Goal: Task Accomplishment & Management: Complete application form

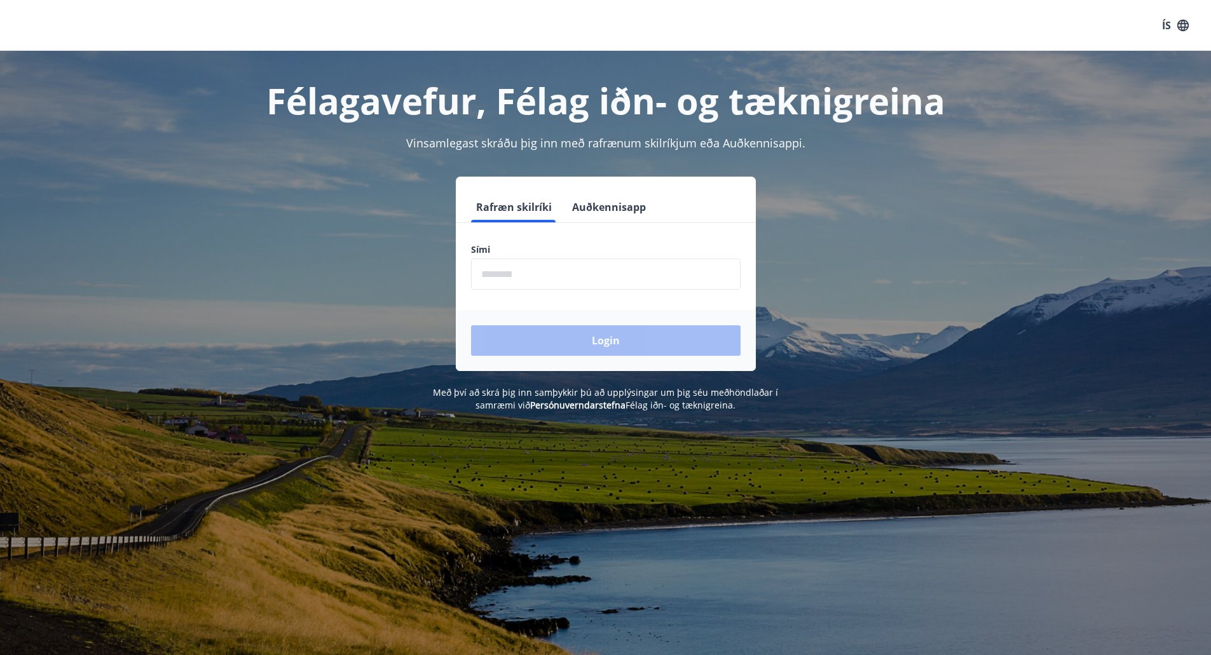
click at [529, 280] on input "phone" at bounding box center [605, 274] width 269 height 31
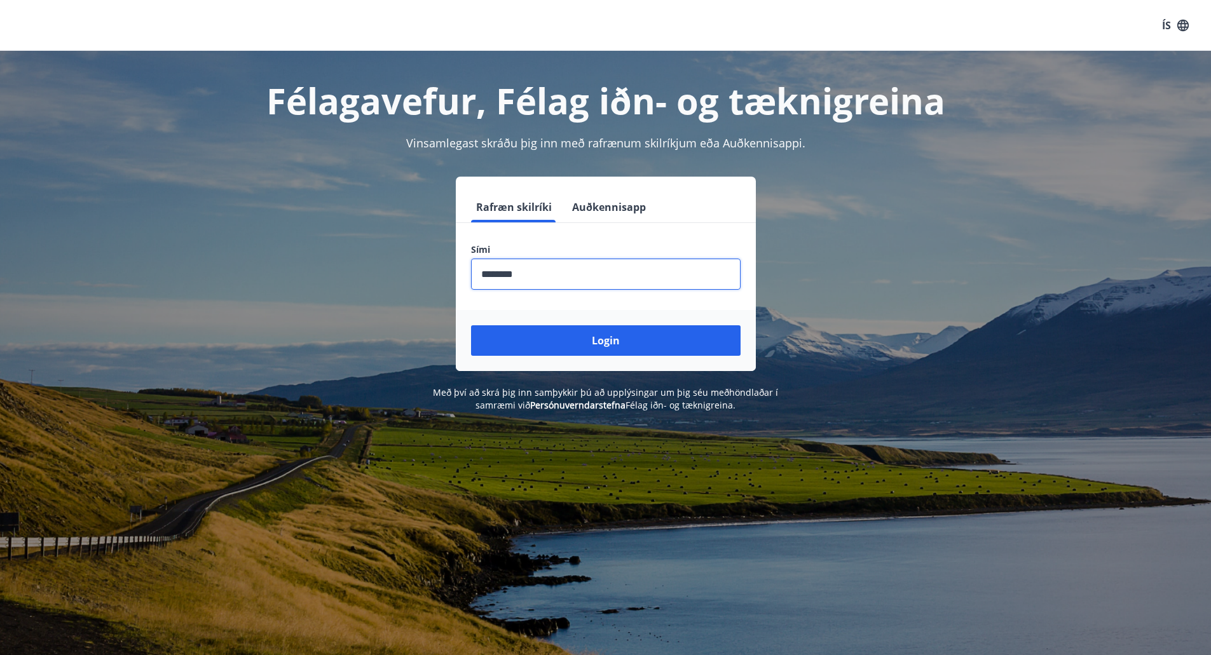
type input "********"
click at [471, 325] on button "Login" at bounding box center [605, 340] width 269 height 31
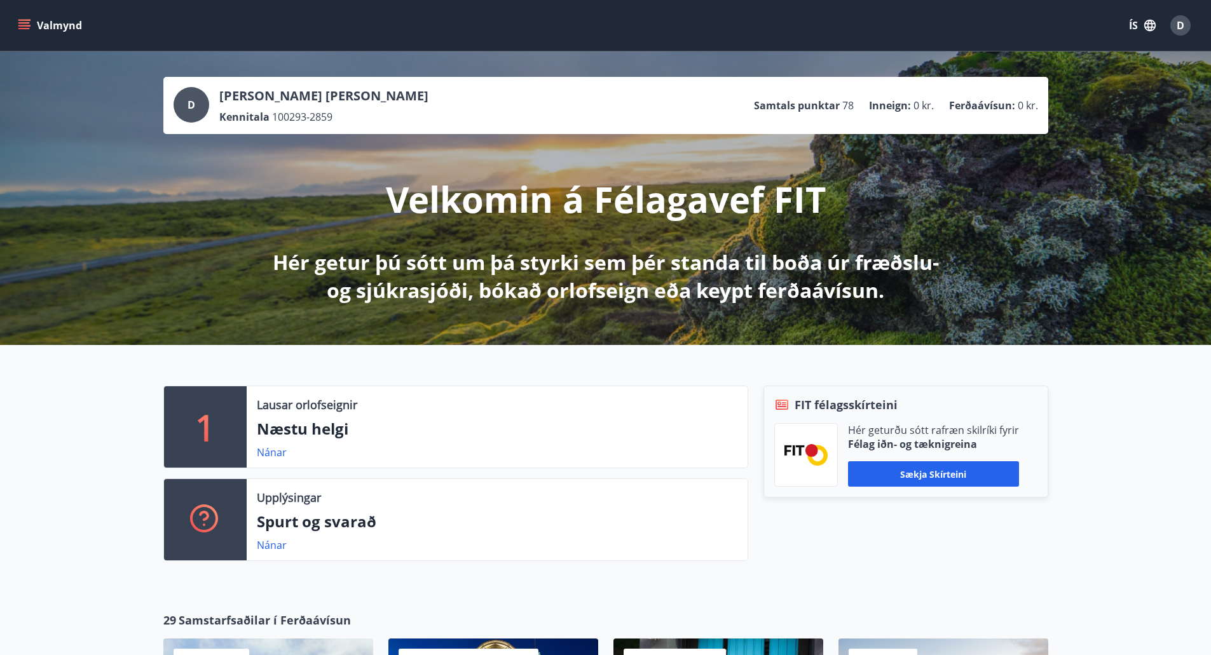
click at [25, 17] on button "Valmynd" at bounding box center [51, 25] width 72 height 23
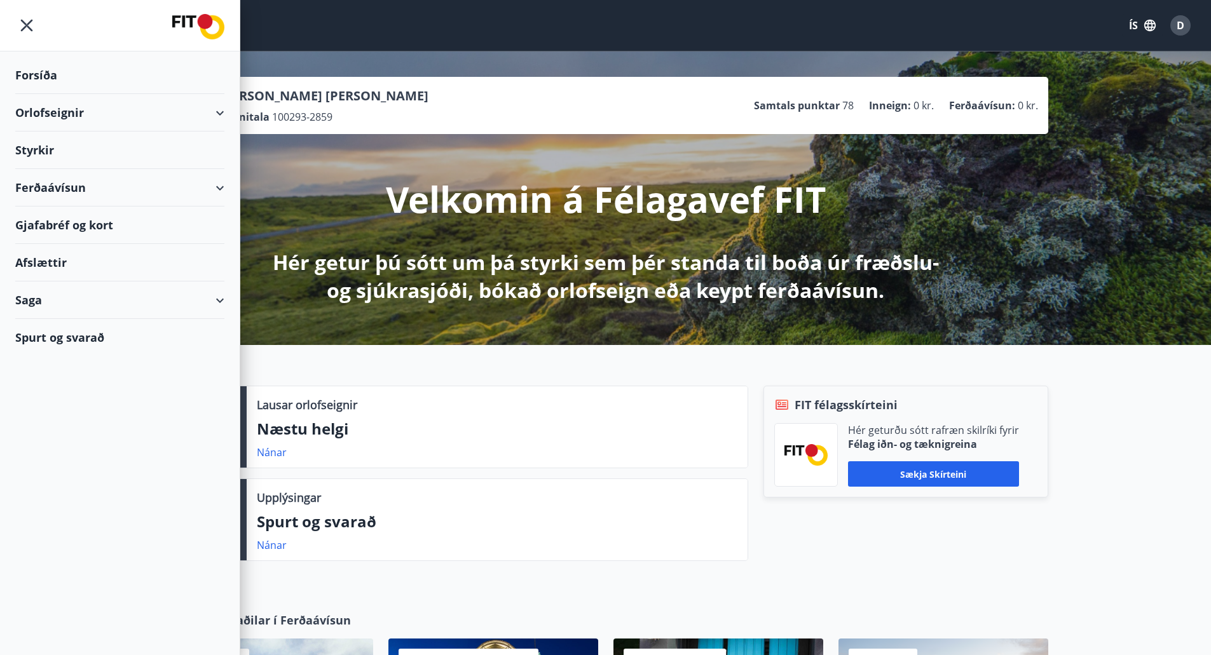
click at [105, 94] on div "Styrkir" at bounding box center [119, 75] width 209 height 37
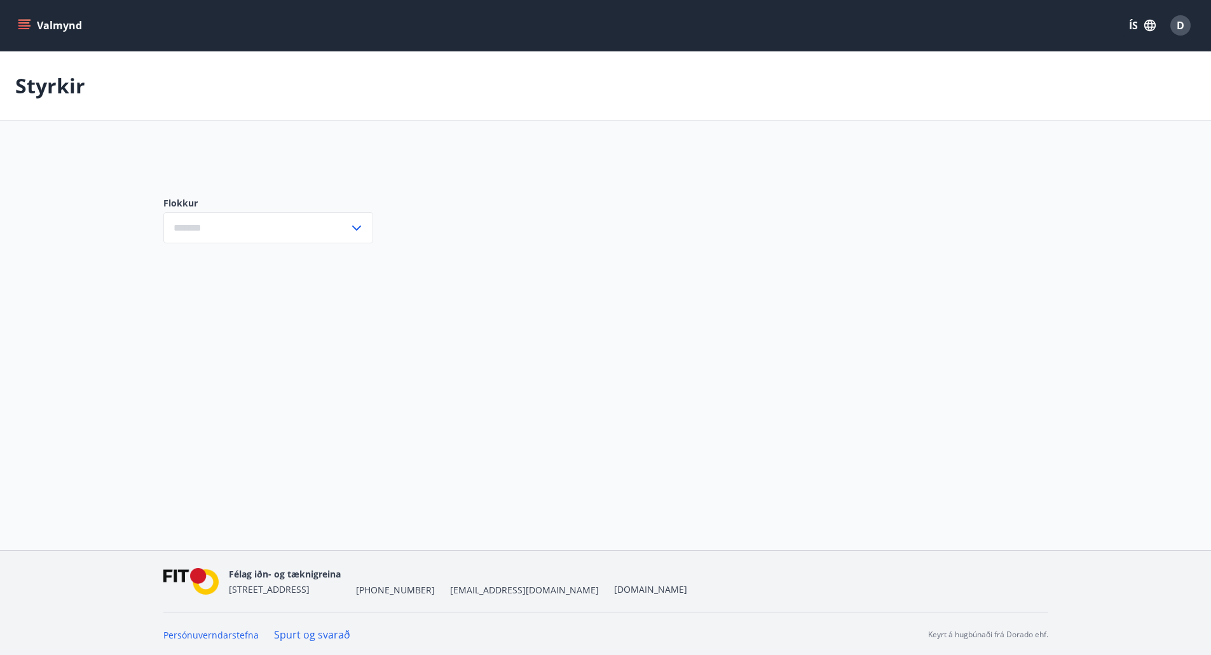
type input "***"
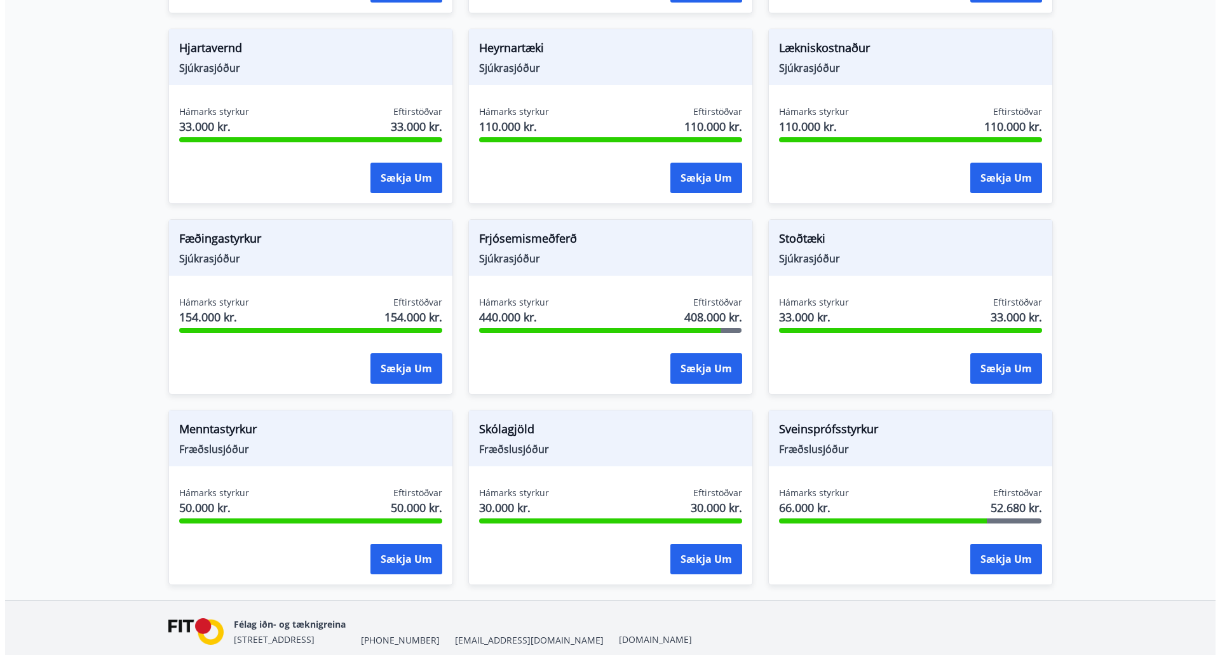
scroll to position [826, 0]
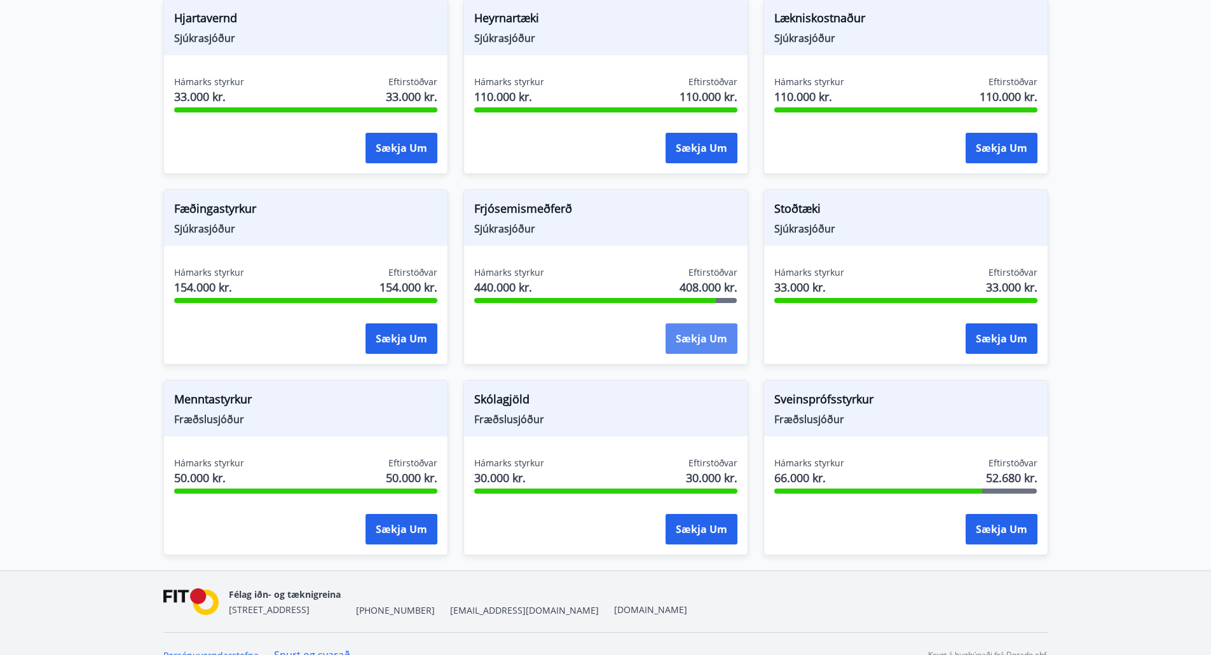
click at [686, 325] on button "Sækja um" at bounding box center [701, 338] width 72 height 31
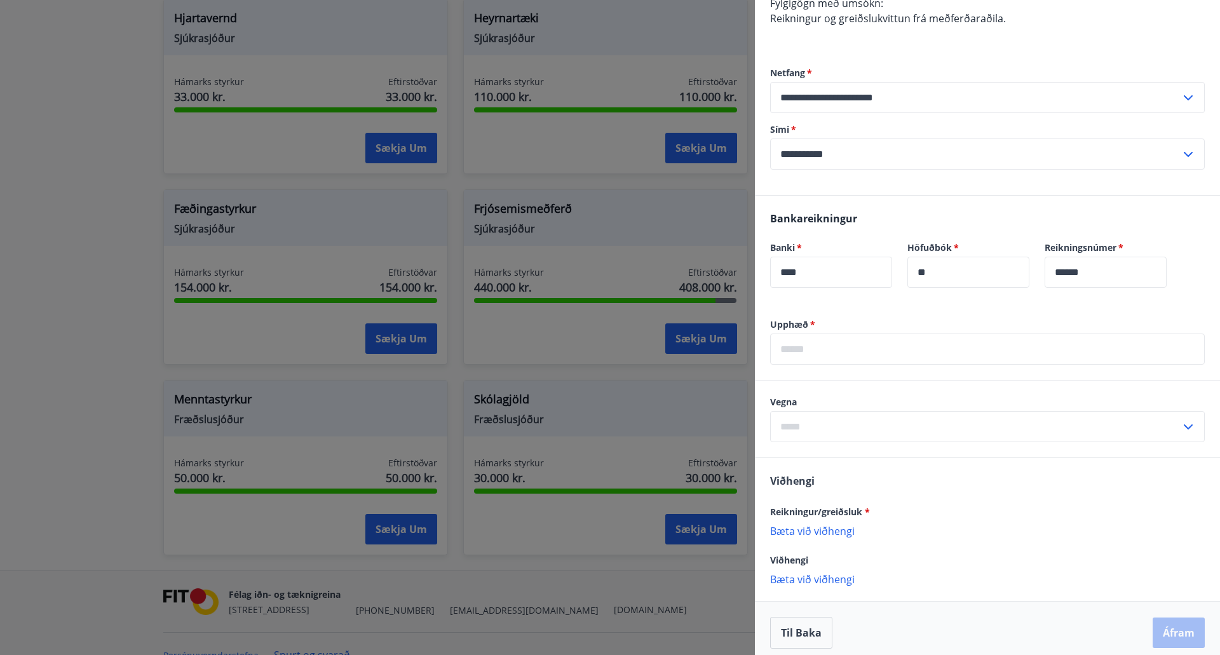
scroll to position [239, 0]
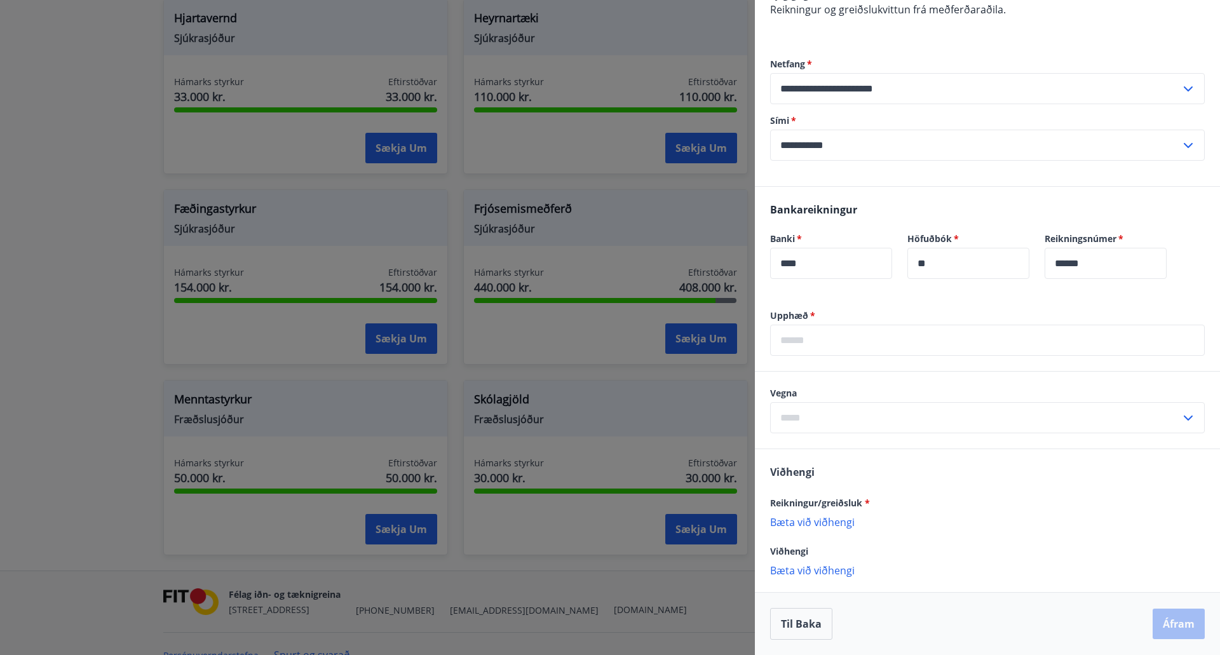
click at [829, 525] on p "Bæta við viðhengi" at bounding box center [987, 521] width 435 height 13
click at [803, 341] on input "text" at bounding box center [987, 340] width 435 height 31
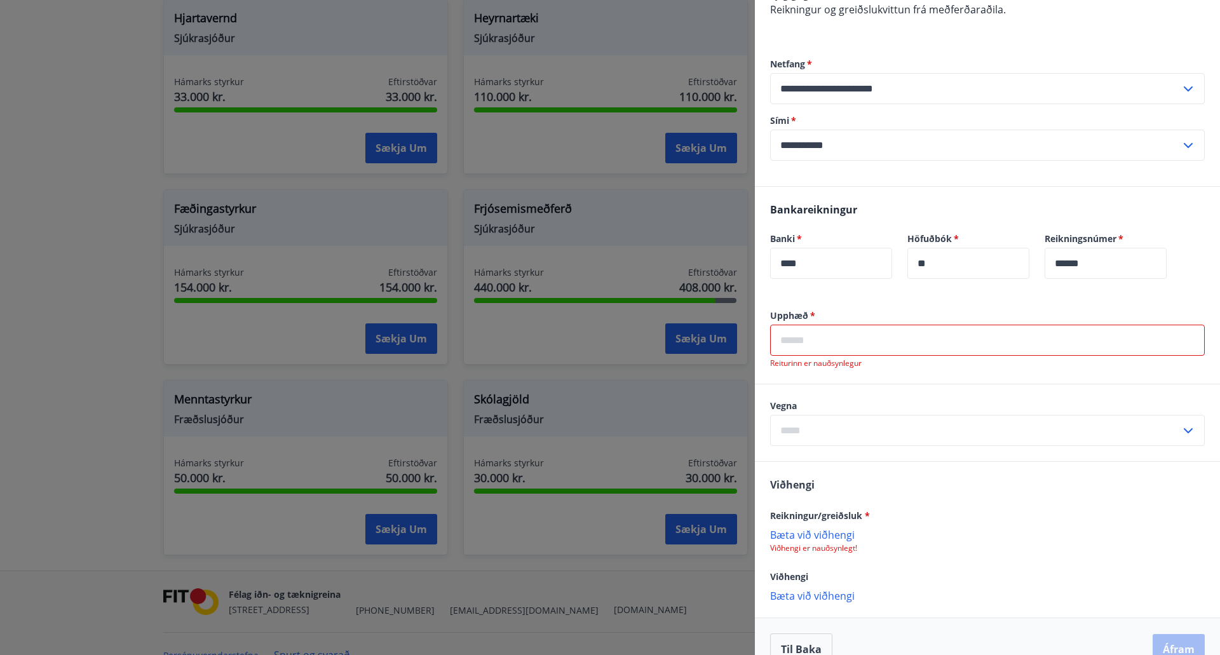
click at [817, 339] on input "text" at bounding box center [987, 340] width 435 height 31
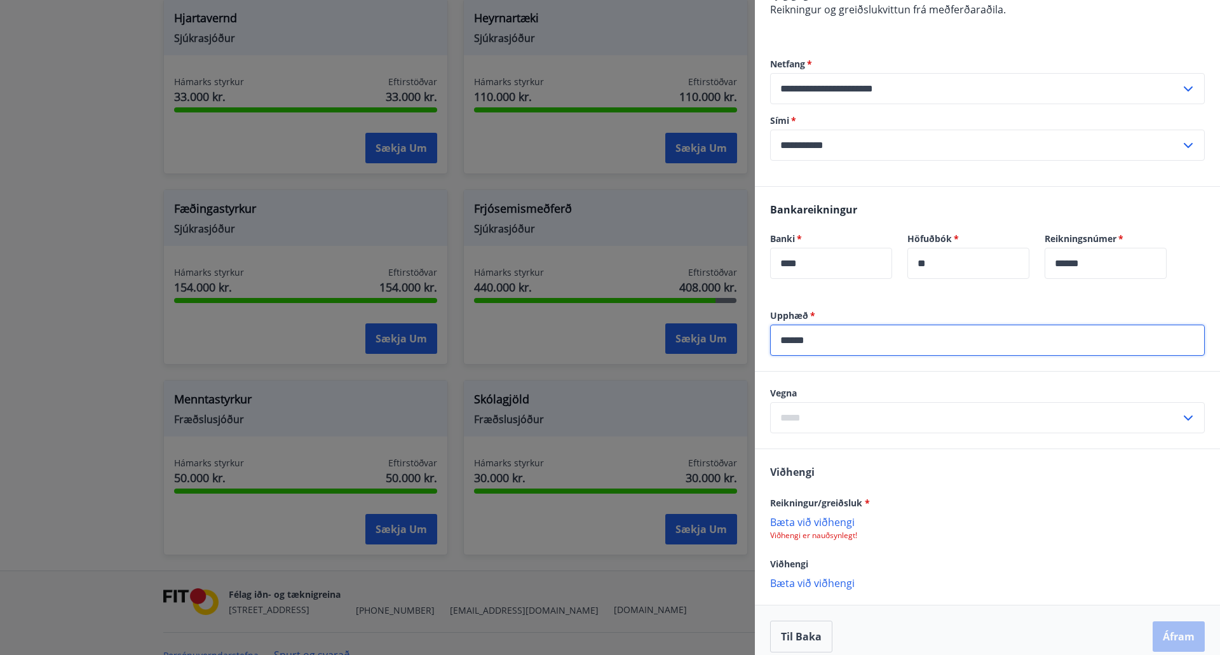
type input "******"
click at [911, 420] on input "text" at bounding box center [975, 417] width 410 height 31
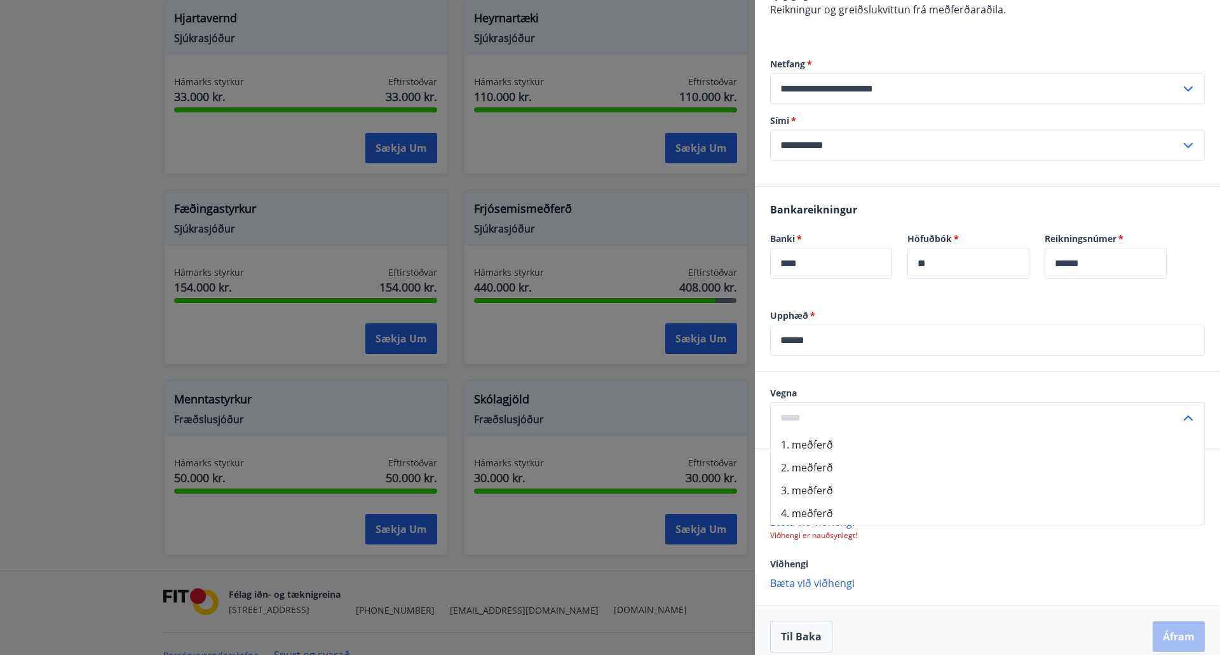
click at [874, 441] on li "1. meðferð" at bounding box center [987, 444] width 433 height 23
type input "**********"
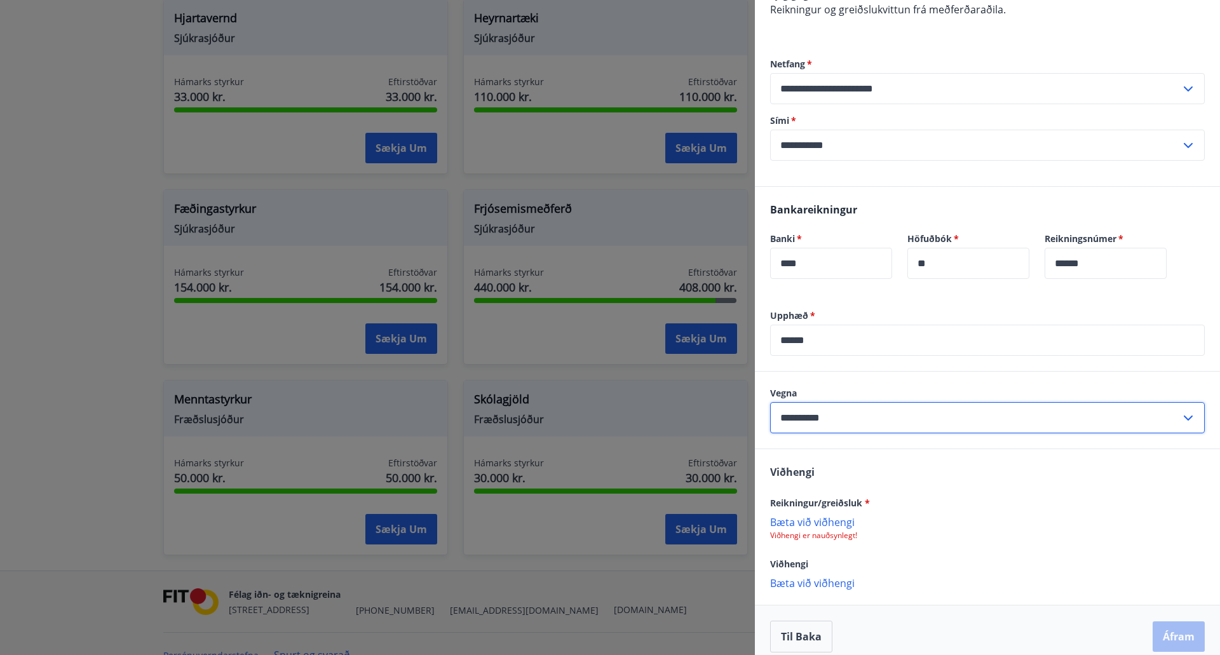
click at [893, 417] on input "**********" at bounding box center [975, 417] width 410 height 31
drag, startPoint x: 891, startPoint y: 418, endPoint x: 902, endPoint y: 424, distance: 13.1
click at [892, 418] on input "**********" at bounding box center [975, 417] width 410 height 31
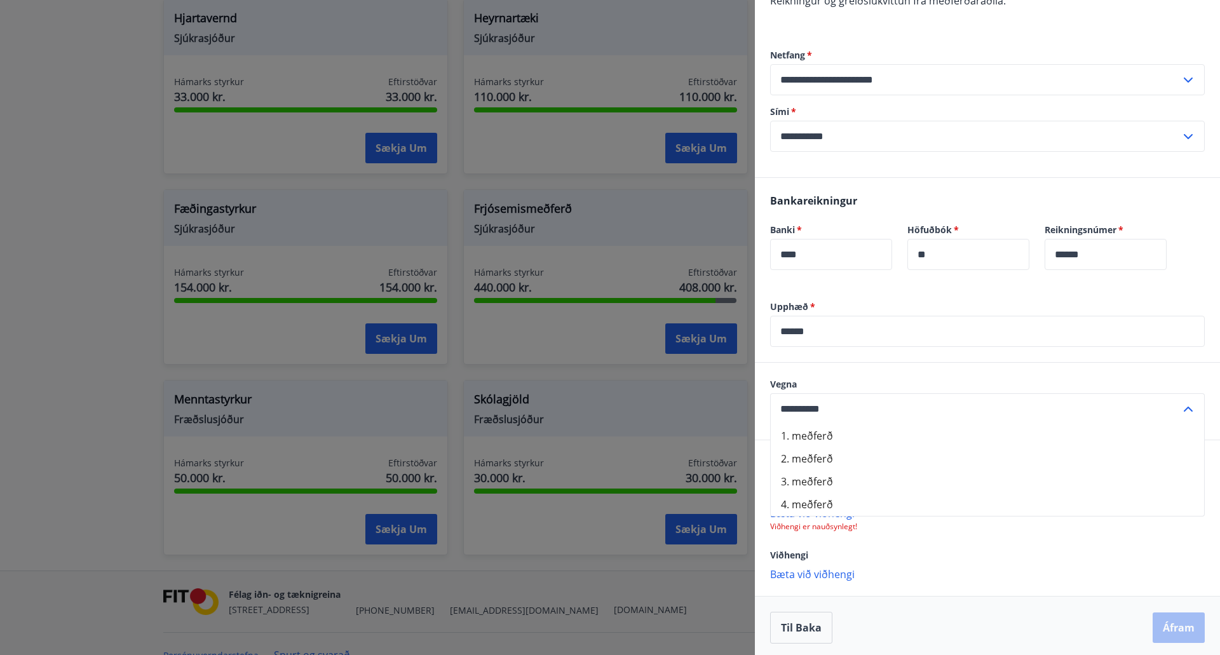
scroll to position [252, 0]
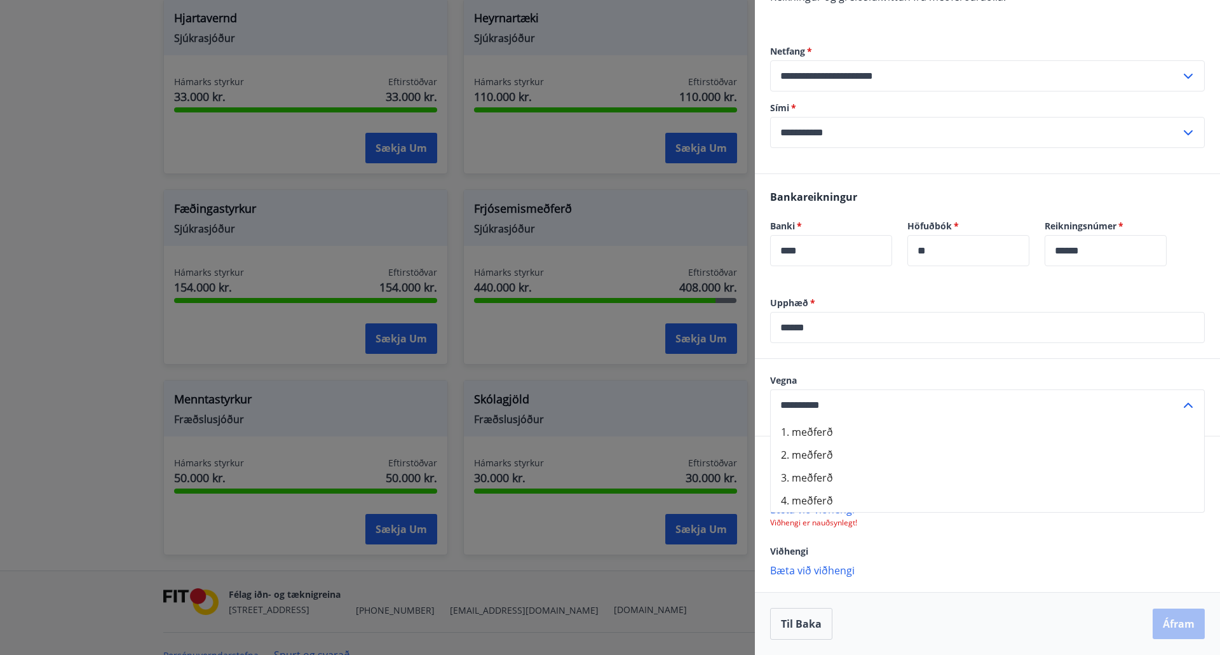
click at [1184, 405] on icon at bounding box center [1188, 405] width 15 height 15
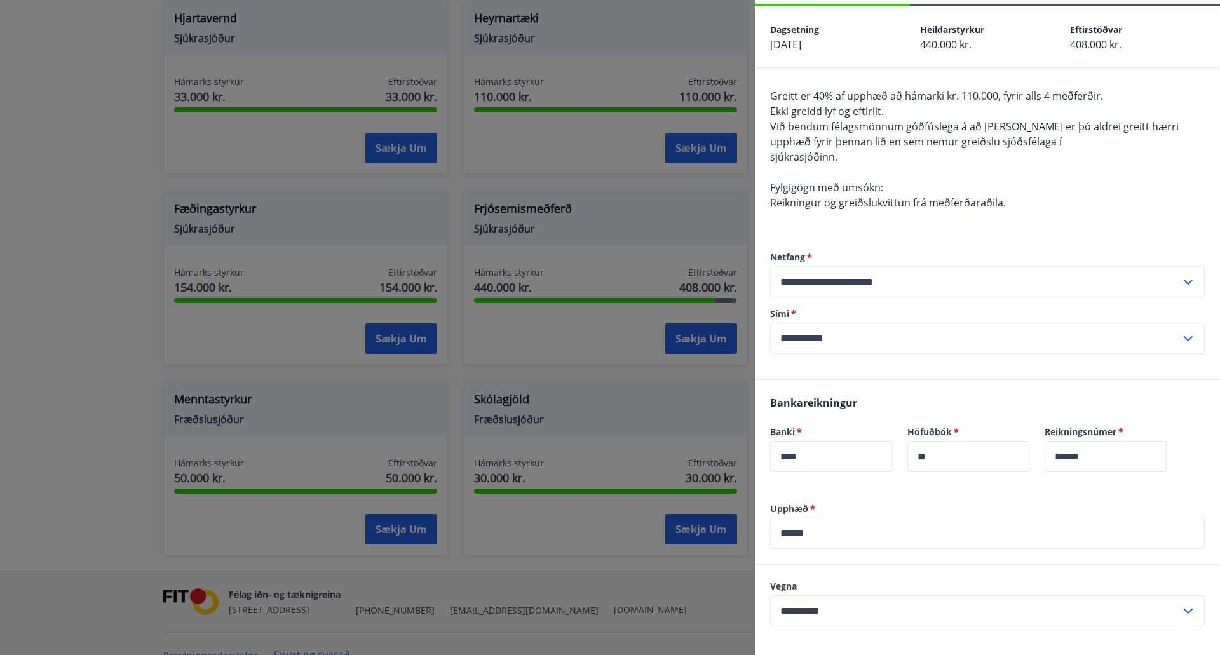
scroll to position [0, 0]
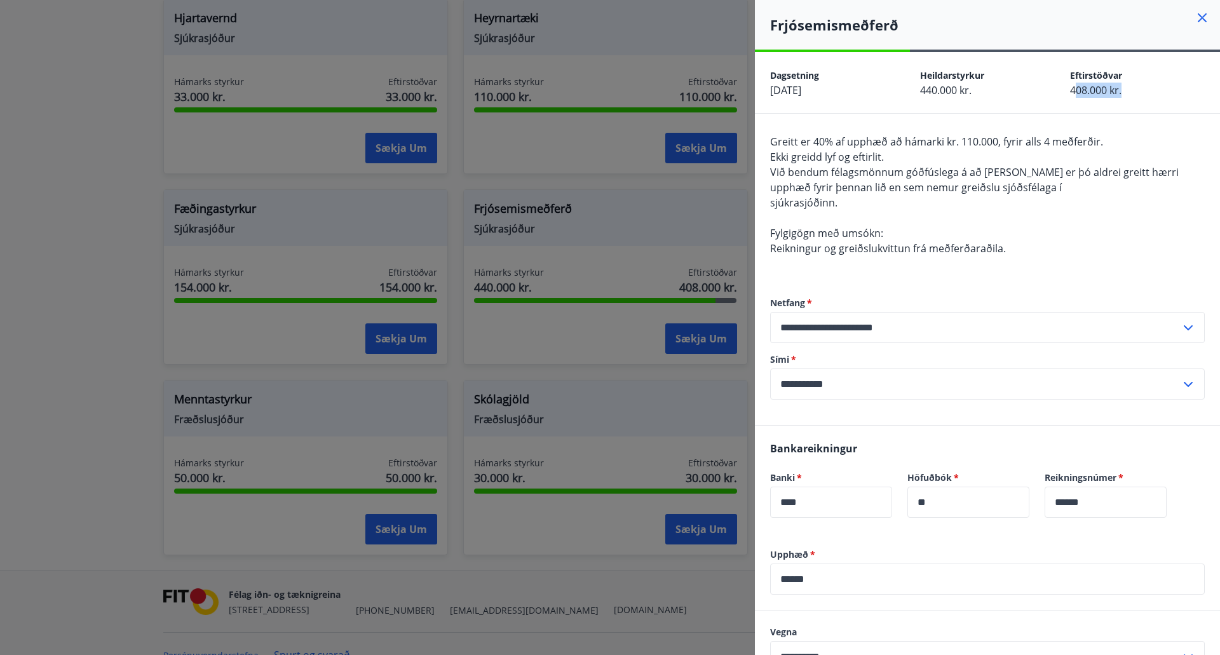
drag, startPoint x: 1068, startPoint y: 88, endPoint x: 1128, endPoint y: 92, distance: 59.9
click at [1128, 92] on div "Eftirstöðvar 408.000 kr." at bounding box center [1137, 82] width 135 height 31
click at [1129, 99] on div "Dagsetning 24.08.2025 Heildarstyrkur 440.000 kr. Eftirstöðvar 408.000 kr." at bounding box center [987, 82] width 465 height 61
click at [1090, 102] on div "Dagsetning 24.08.2025 Heildarstyrkur 440.000 kr. Eftirstöðvar 408.000 kr." at bounding box center [987, 82] width 465 height 61
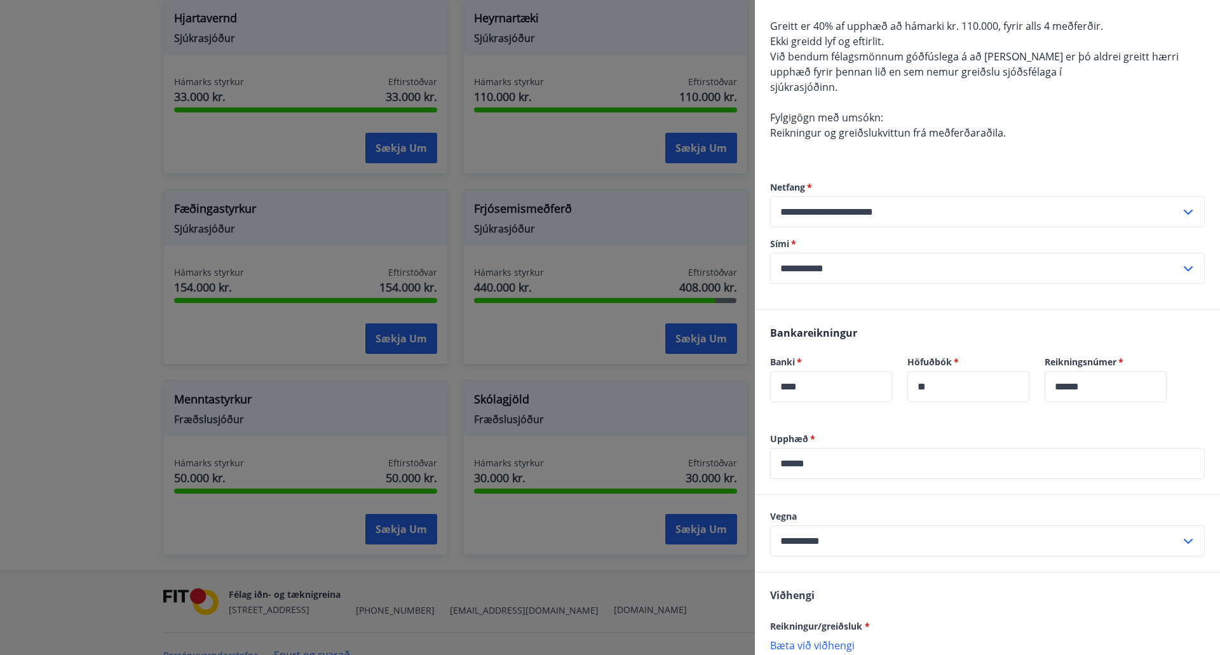
scroll to position [127, 0]
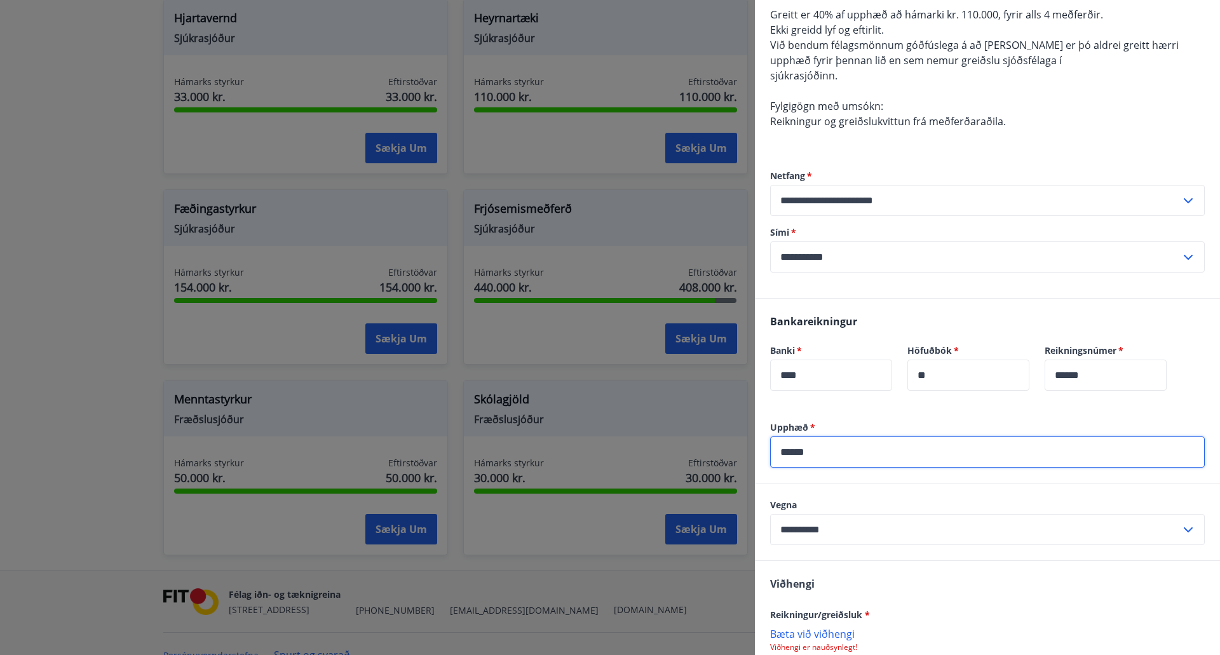
drag, startPoint x: 851, startPoint y: 456, endPoint x: 757, endPoint y: 461, distance: 94.2
click at [749, 463] on div "**********" at bounding box center [610, 327] width 1220 height 655
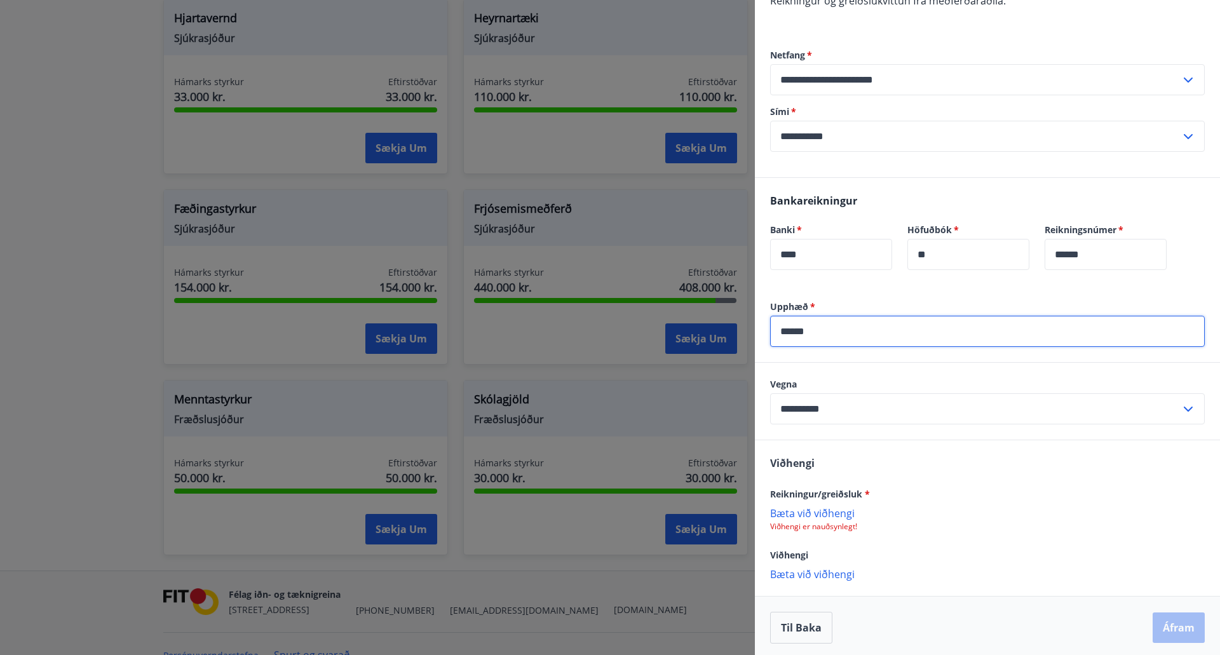
scroll to position [252, 0]
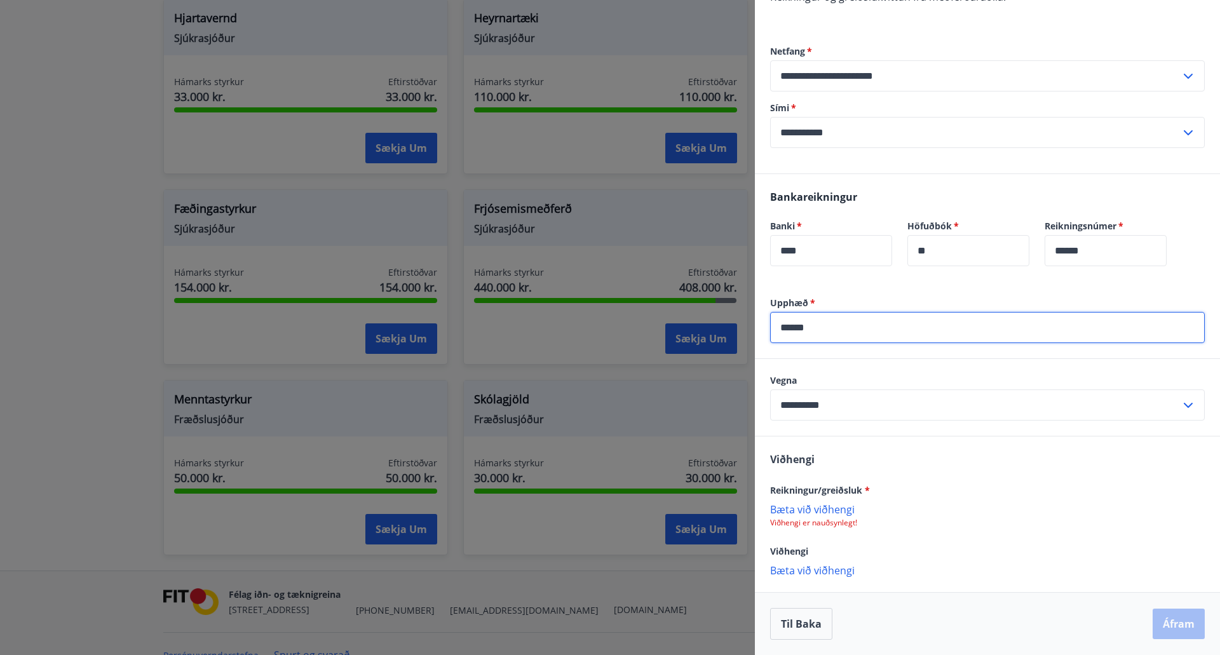
type input "******"
click at [858, 409] on input "**********" at bounding box center [975, 405] width 410 height 31
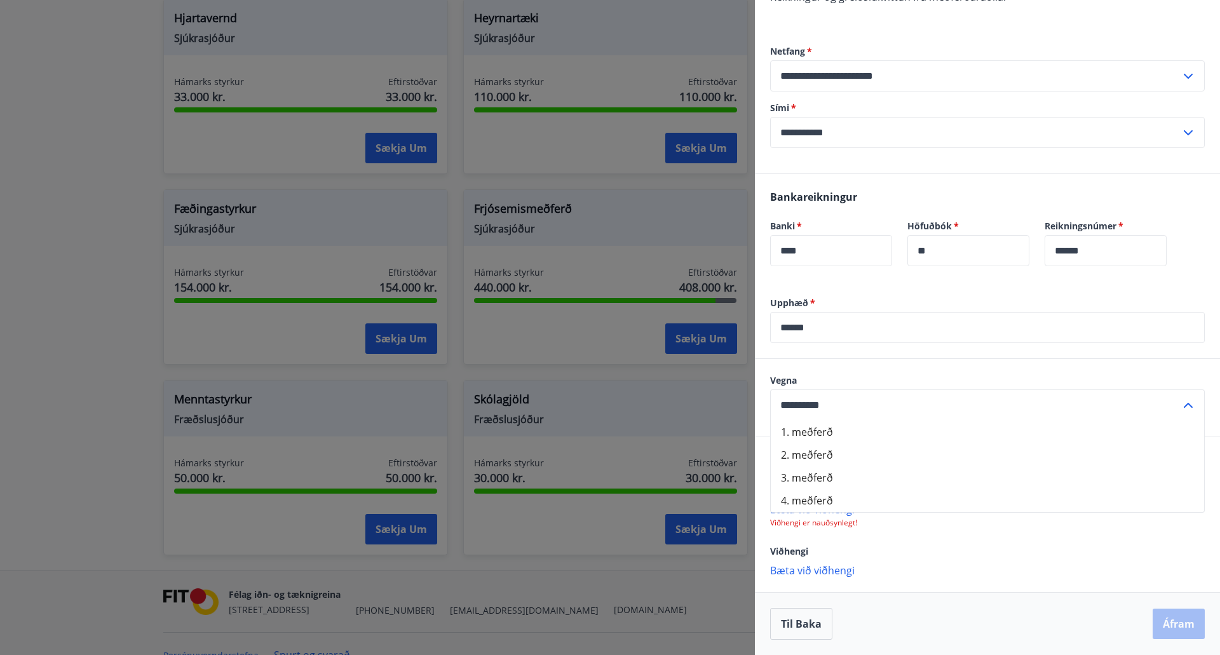
click at [859, 409] on input "**********" at bounding box center [975, 405] width 410 height 31
click at [831, 515] on p "Bæta við viðhengi" at bounding box center [987, 509] width 435 height 13
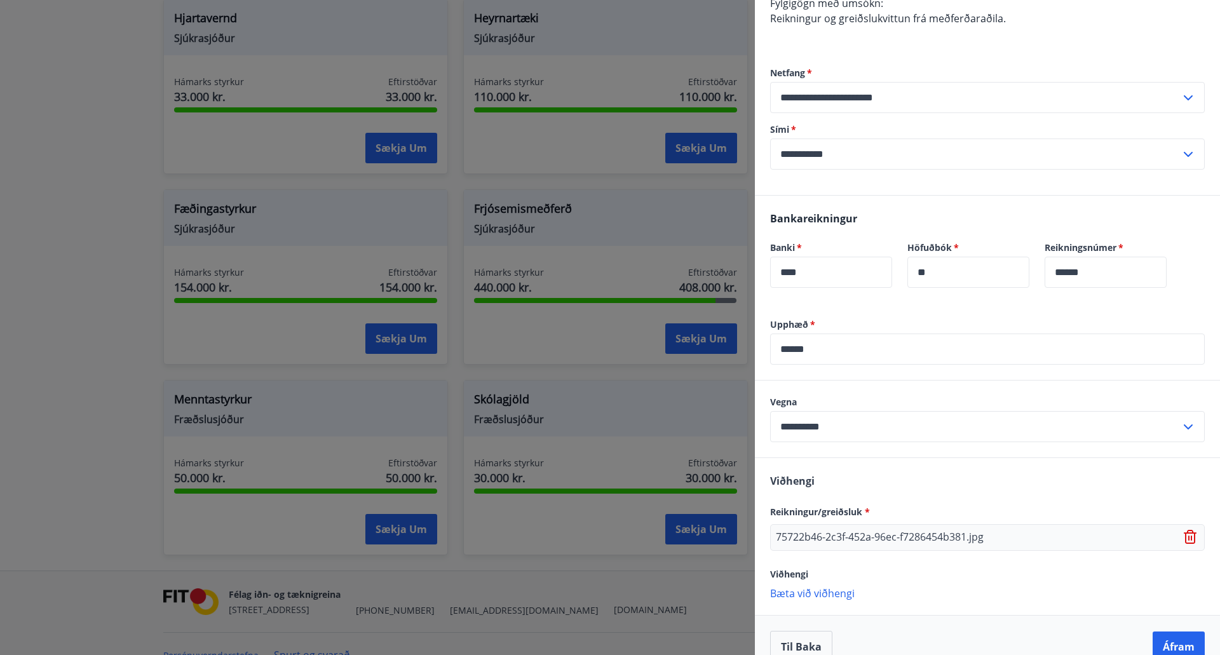
scroll to position [253, 0]
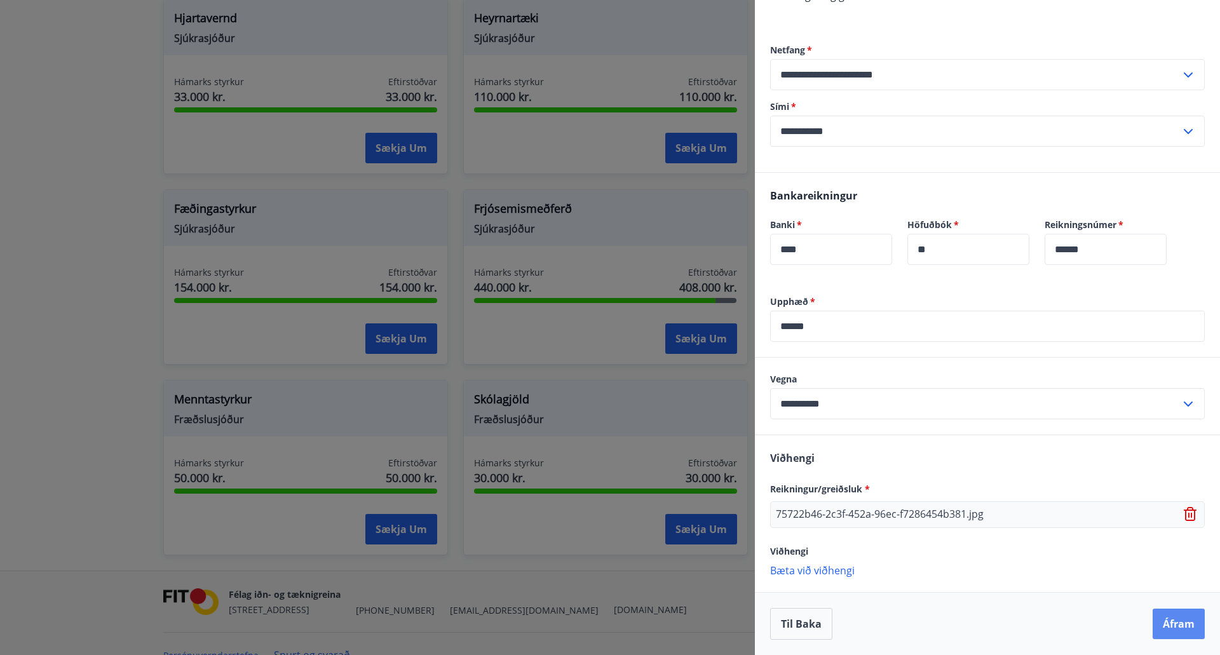
click at [1167, 625] on button "Áfram" at bounding box center [1179, 624] width 52 height 31
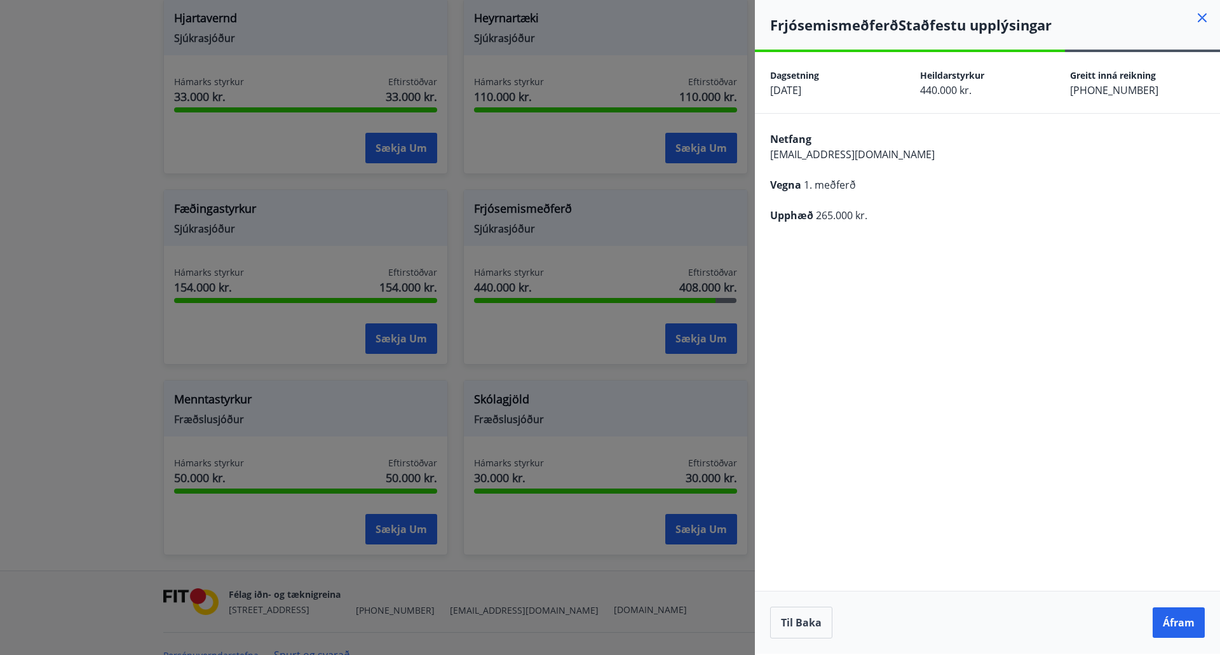
scroll to position [0, 0]
click at [1177, 625] on button "Áfram" at bounding box center [1179, 622] width 52 height 31
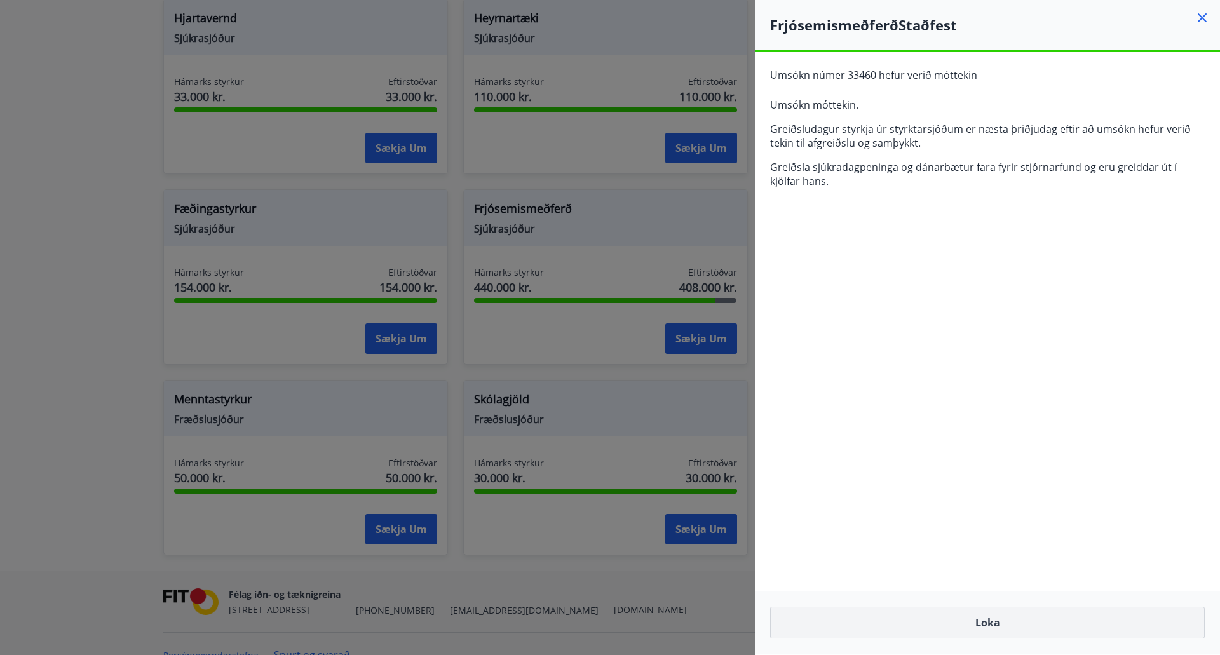
click at [986, 623] on button "Loka" at bounding box center [987, 623] width 435 height 32
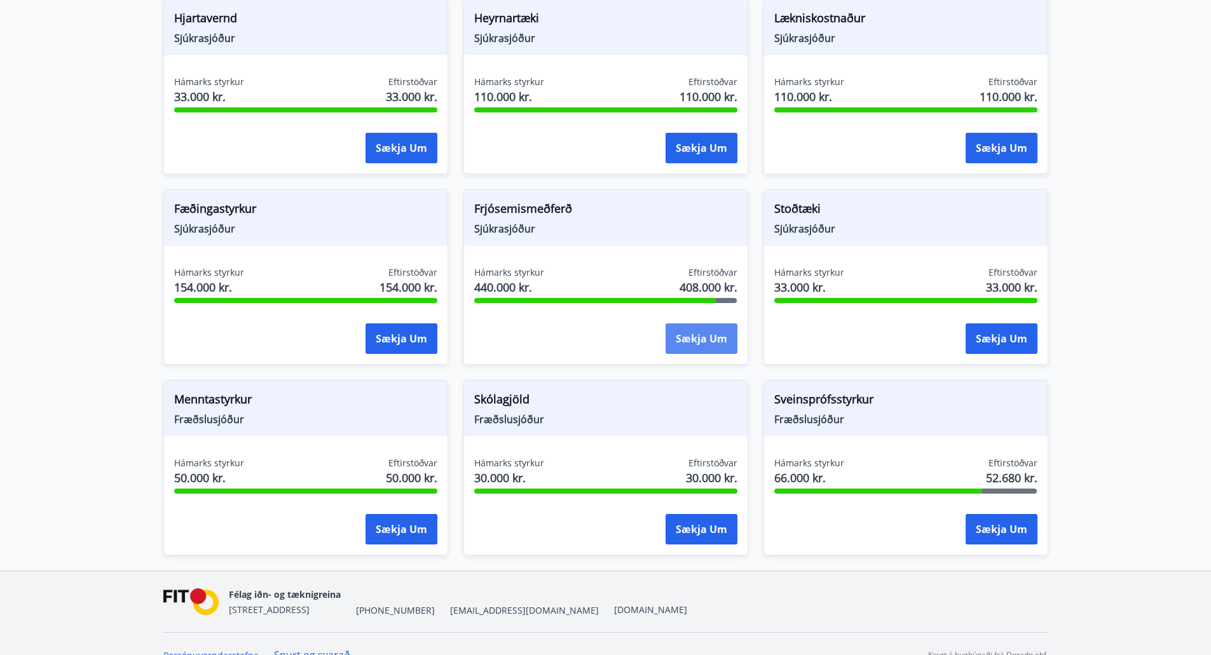
click at [686, 325] on button "Sækja um" at bounding box center [701, 338] width 72 height 31
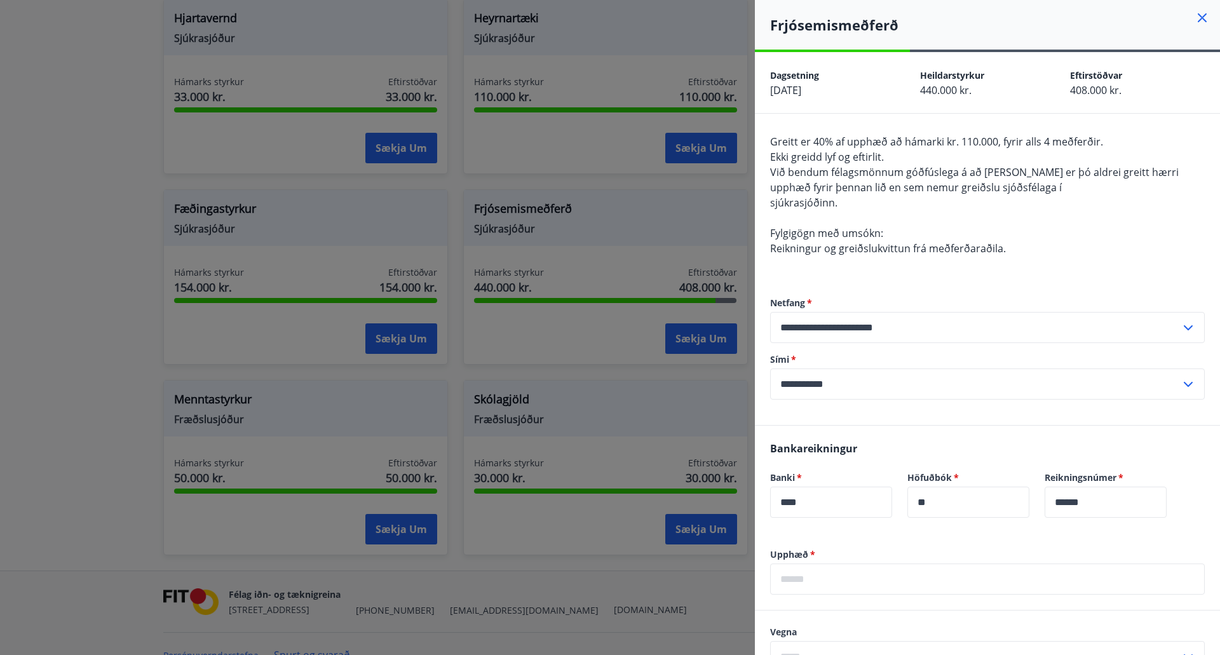
click at [944, 582] on input "text" at bounding box center [987, 579] width 435 height 31
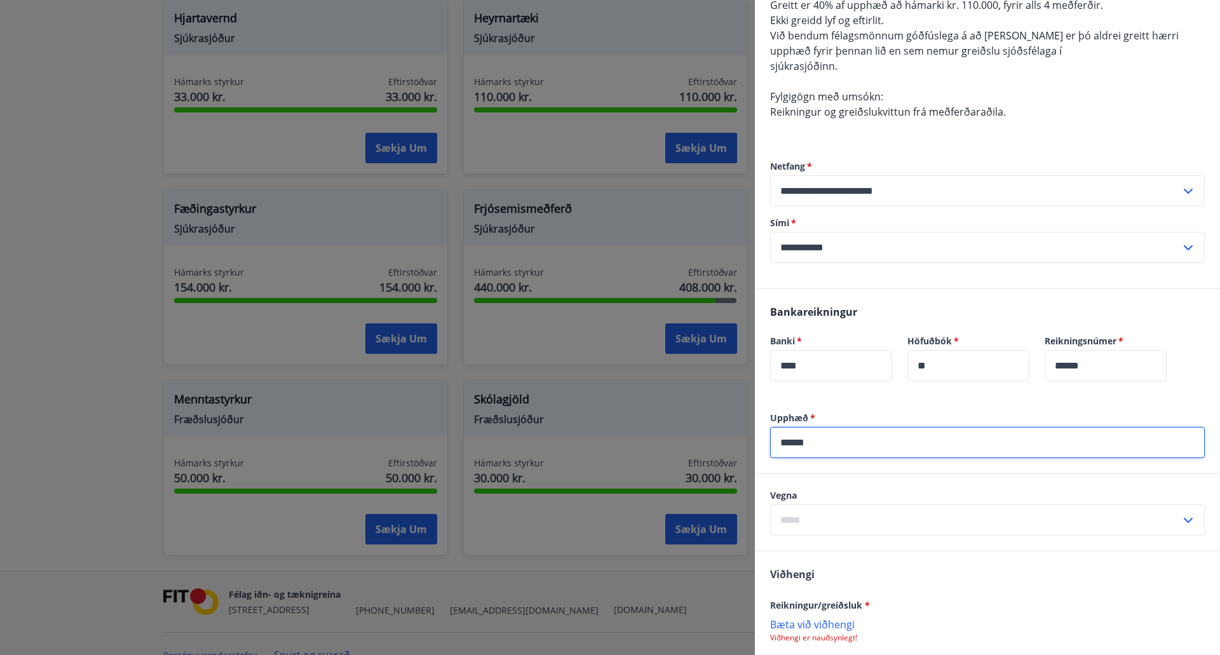
scroll to position [191, 0]
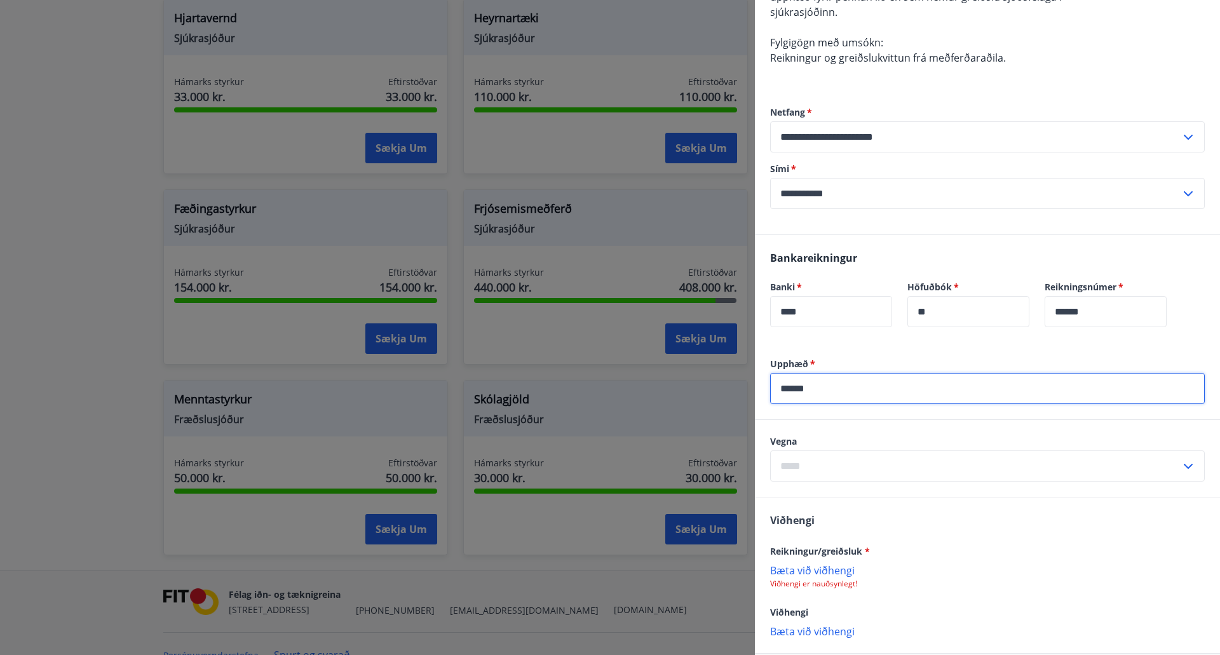
type input "******"
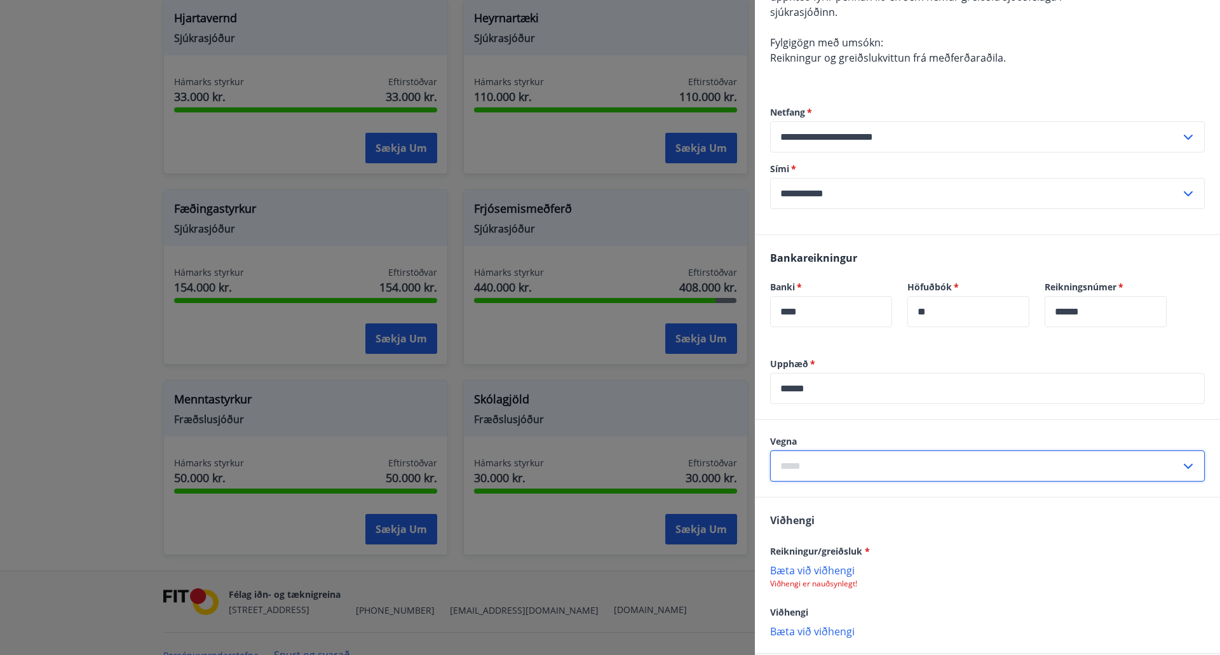
click at [921, 475] on input "text" at bounding box center [975, 466] width 410 height 31
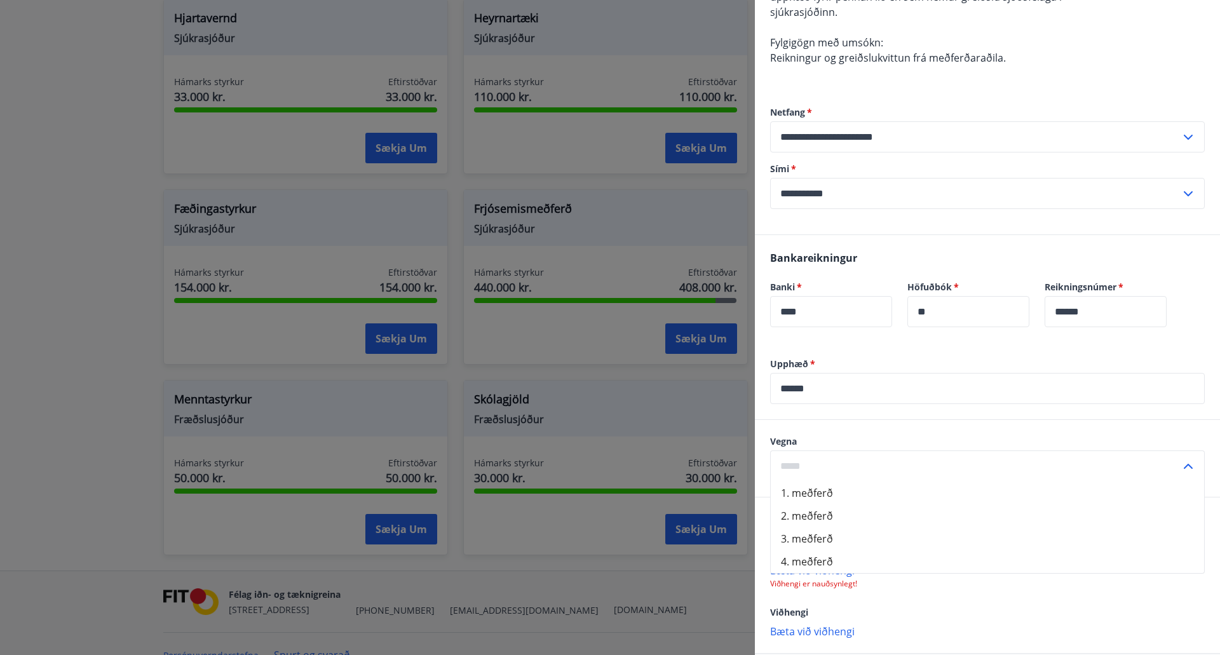
click at [854, 511] on li "2. meðferð" at bounding box center [987, 516] width 433 height 23
type input "**********"
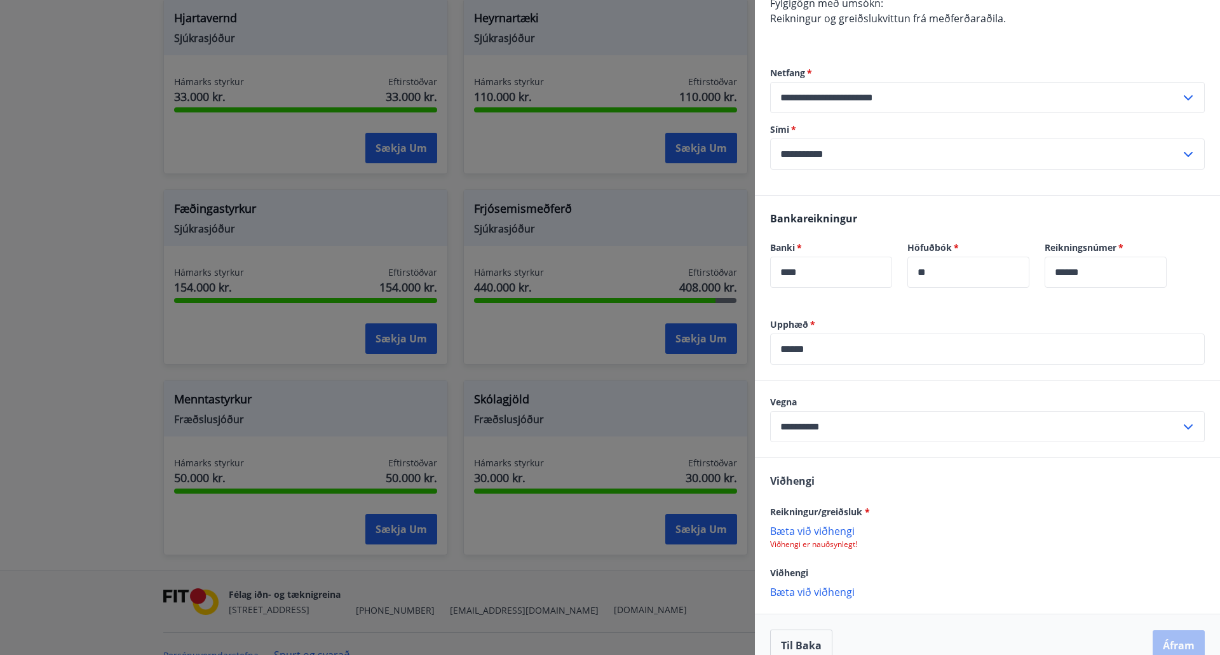
scroll to position [252, 0]
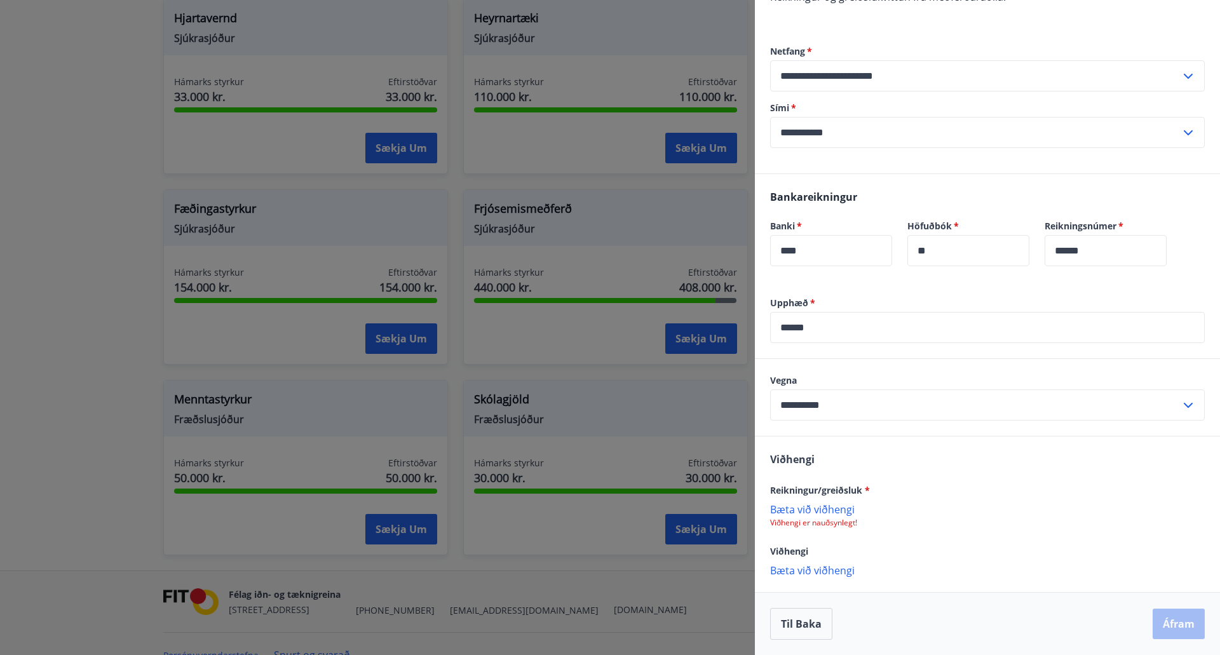
click at [820, 515] on p "Bæta við viðhengi" at bounding box center [987, 509] width 435 height 13
click at [1164, 623] on button "Áfram" at bounding box center [1179, 625] width 52 height 31
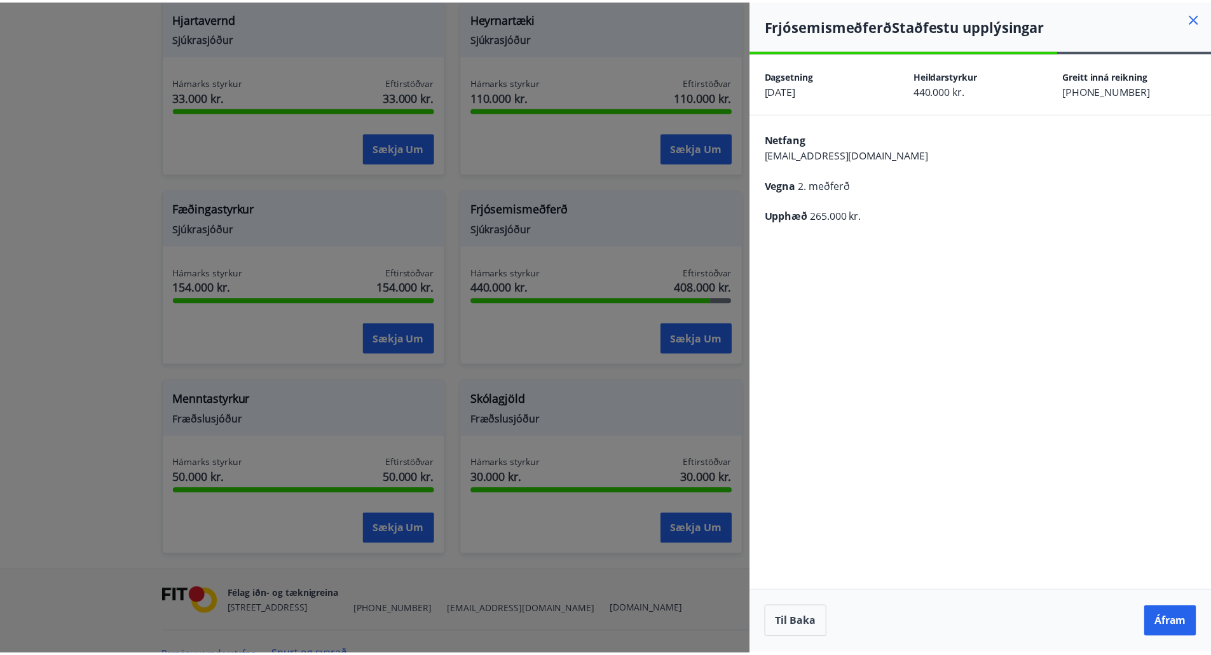
scroll to position [0, 0]
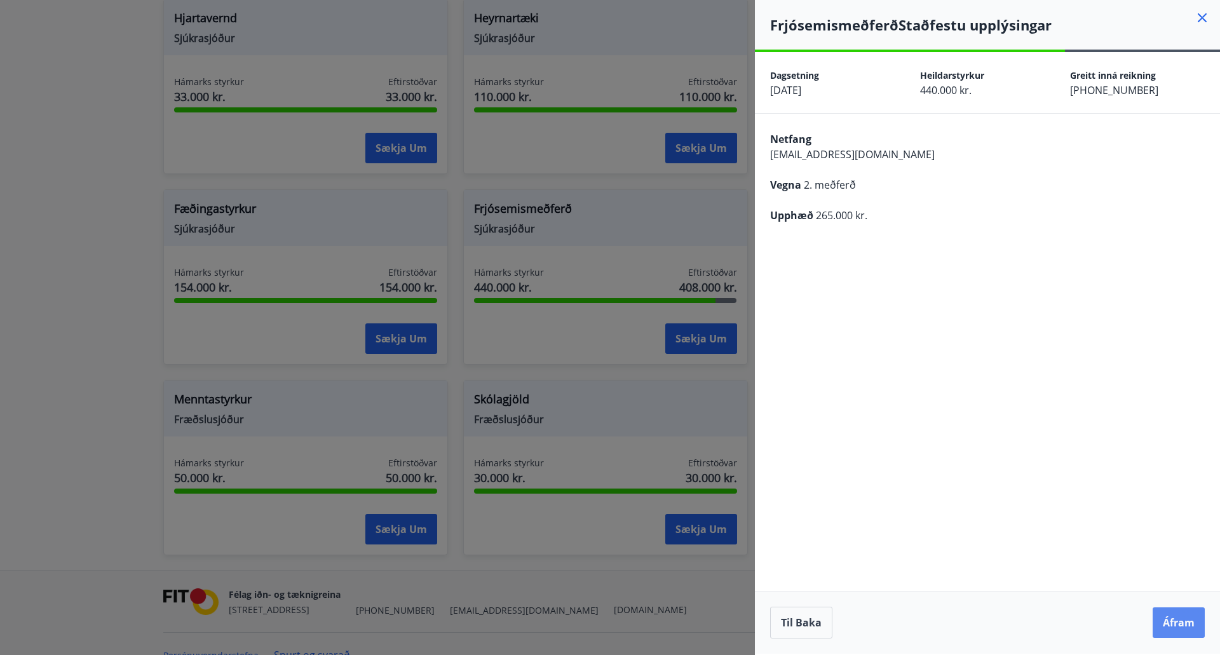
click at [1172, 617] on button "Áfram" at bounding box center [1179, 622] width 52 height 31
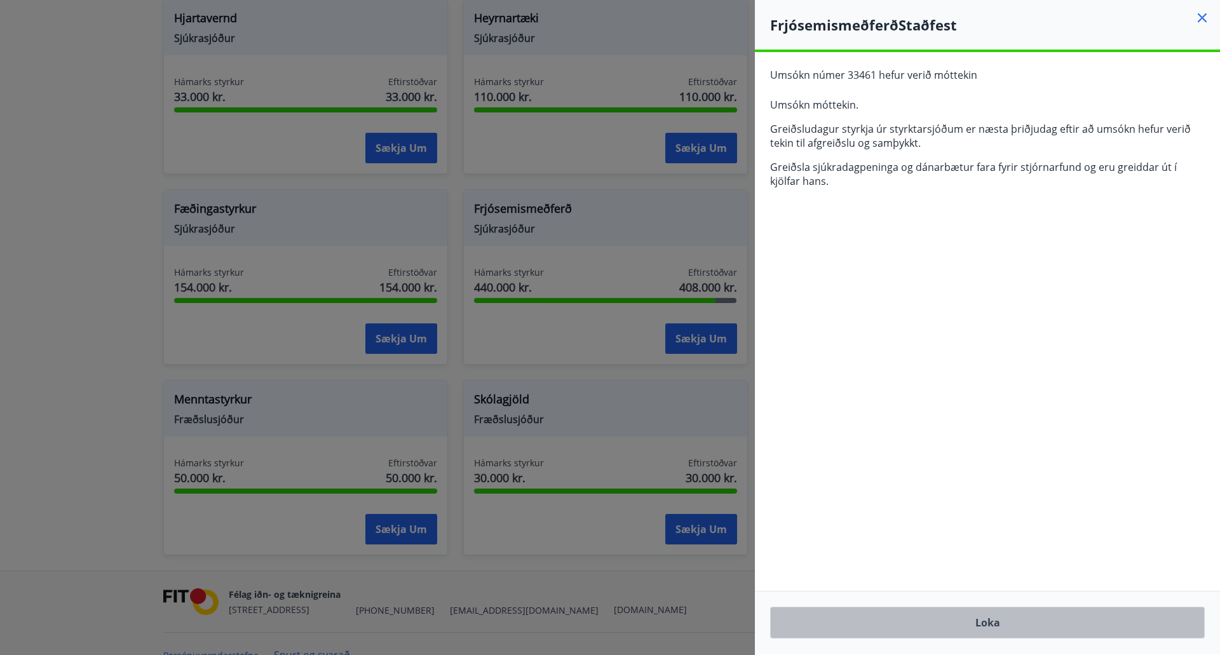
click at [984, 625] on button "Loka" at bounding box center [987, 623] width 435 height 32
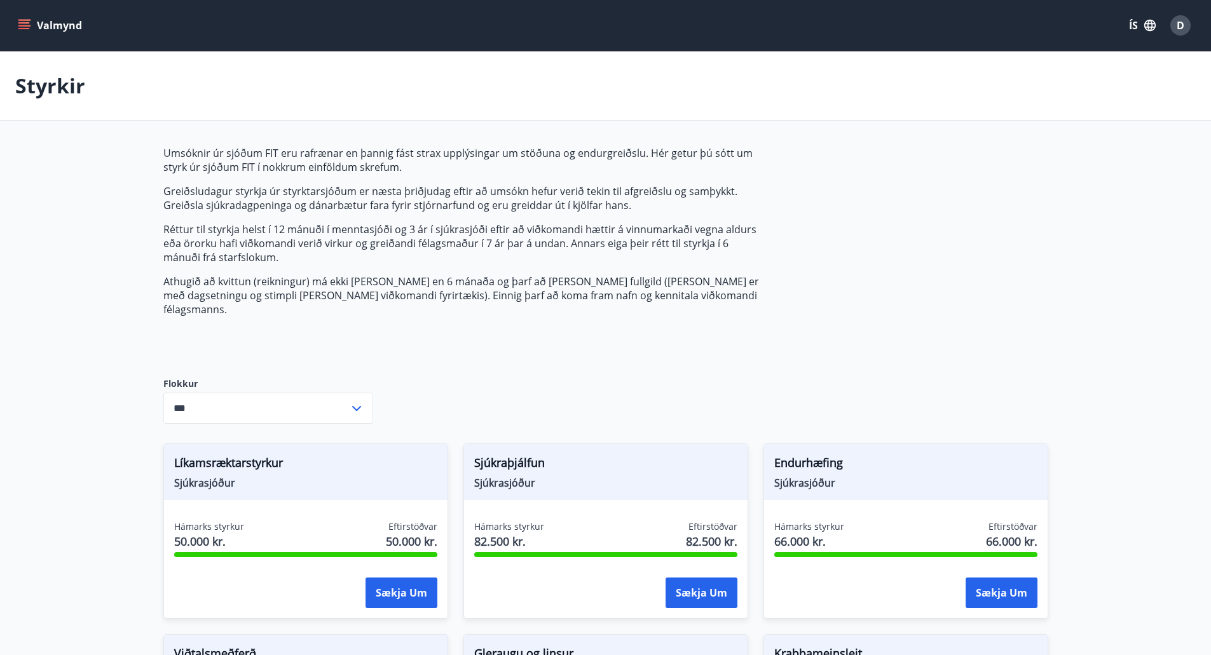
click at [41, 88] on p "Styrkir" at bounding box center [50, 86] width 70 height 28
click at [22, 13] on div "Valmynd ÍS D" at bounding box center [605, 25] width 1180 height 31
click at [21, 20] on icon "menu" at bounding box center [25, 20] width 14 height 1
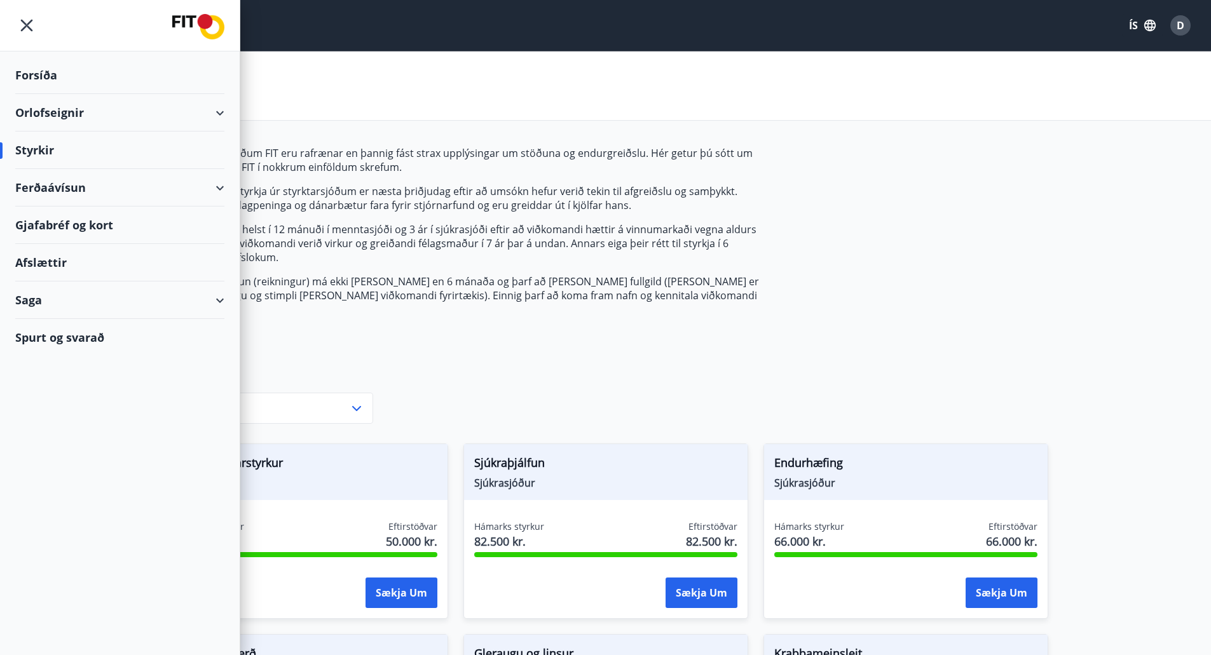
click at [207, 14] on img at bounding box center [198, 26] width 52 height 25
click at [59, 82] on div "Forsíða" at bounding box center [119, 75] width 209 height 37
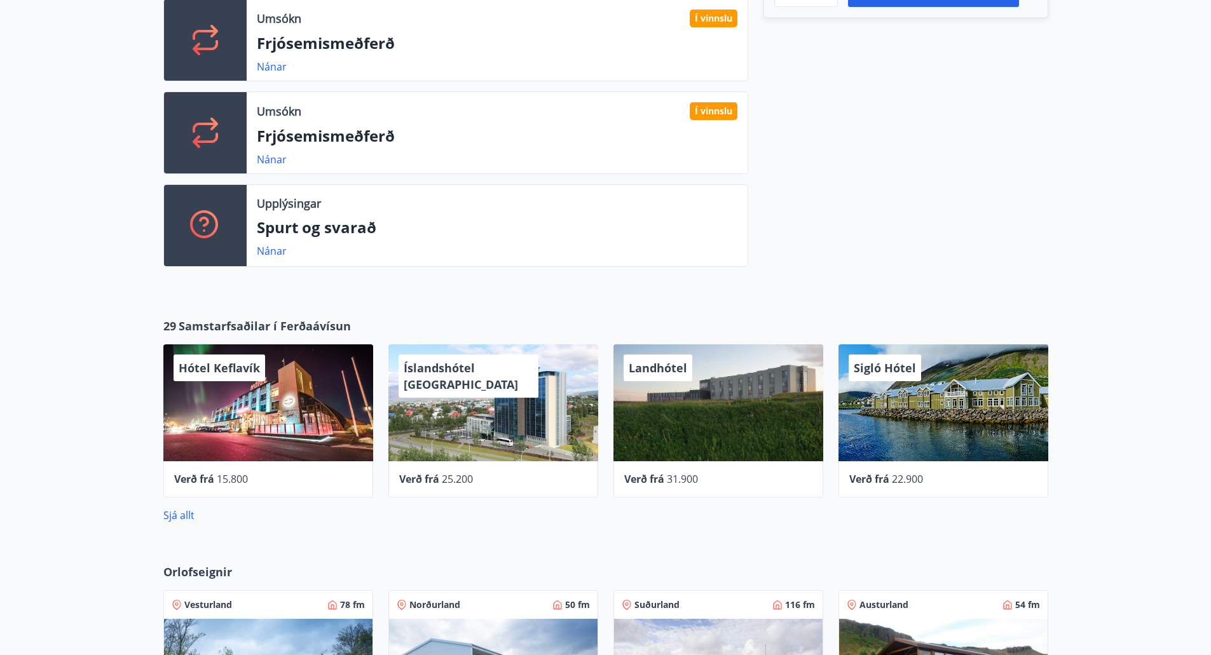
scroll to position [890, 0]
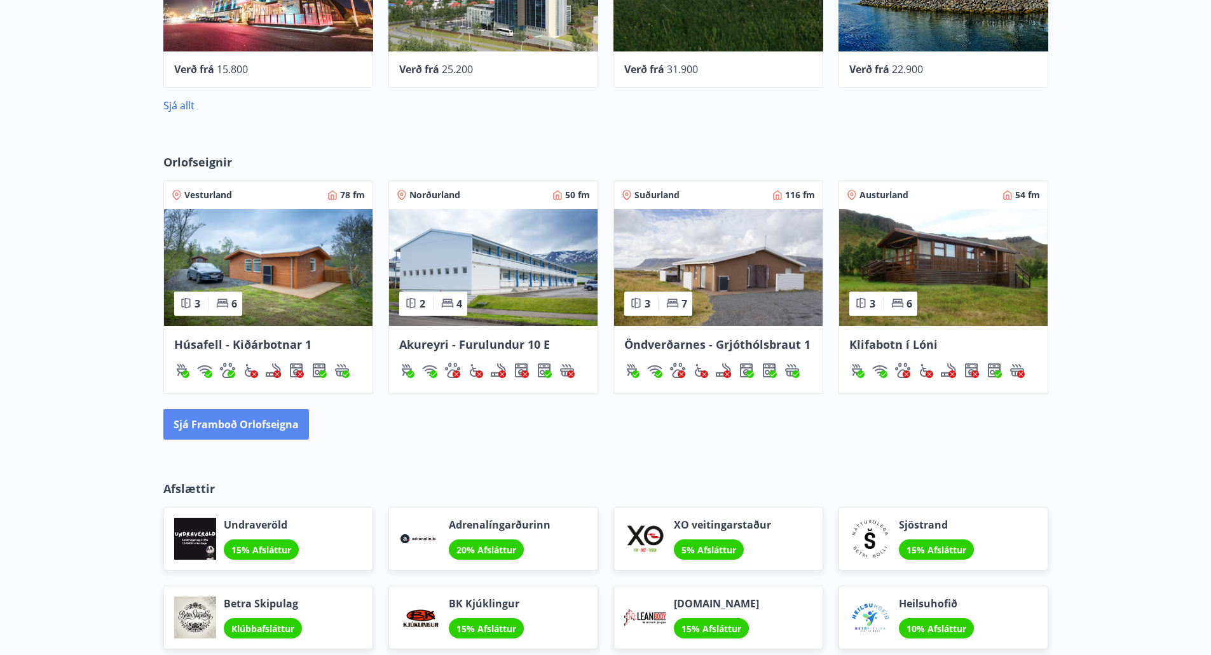
click at [221, 426] on button "Sjá framboð orlofseigna" at bounding box center [236, 424] width 146 height 31
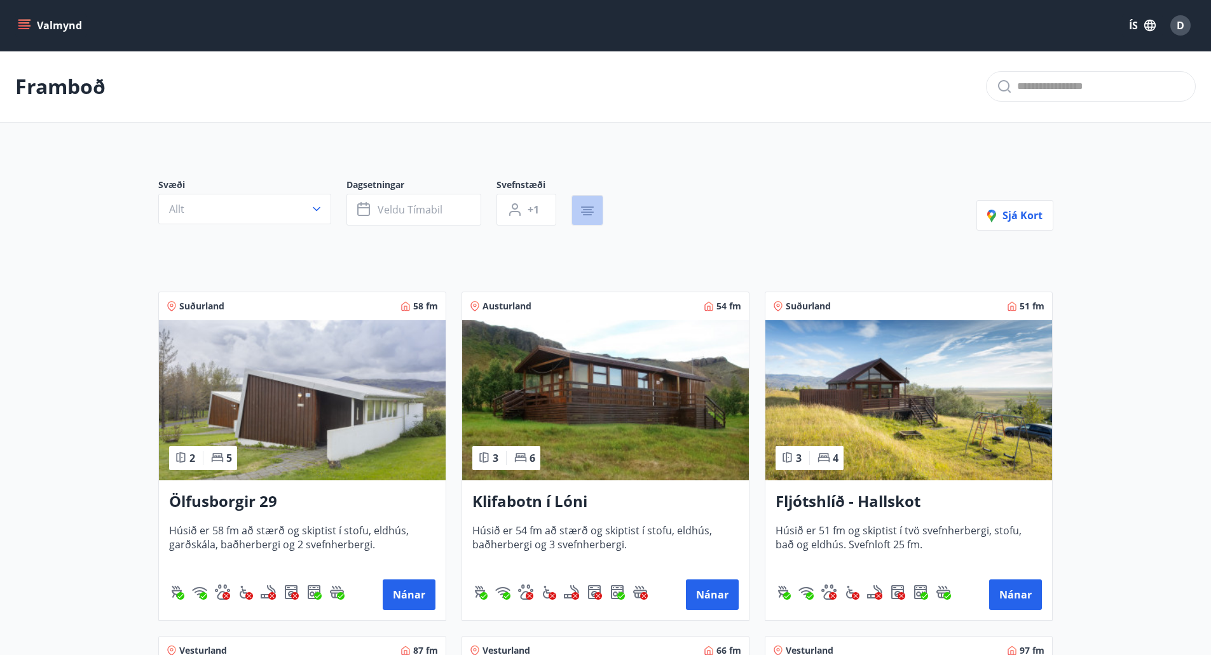
click at [592, 215] on icon "button" at bounding box center [587, 210] width 15 height 15
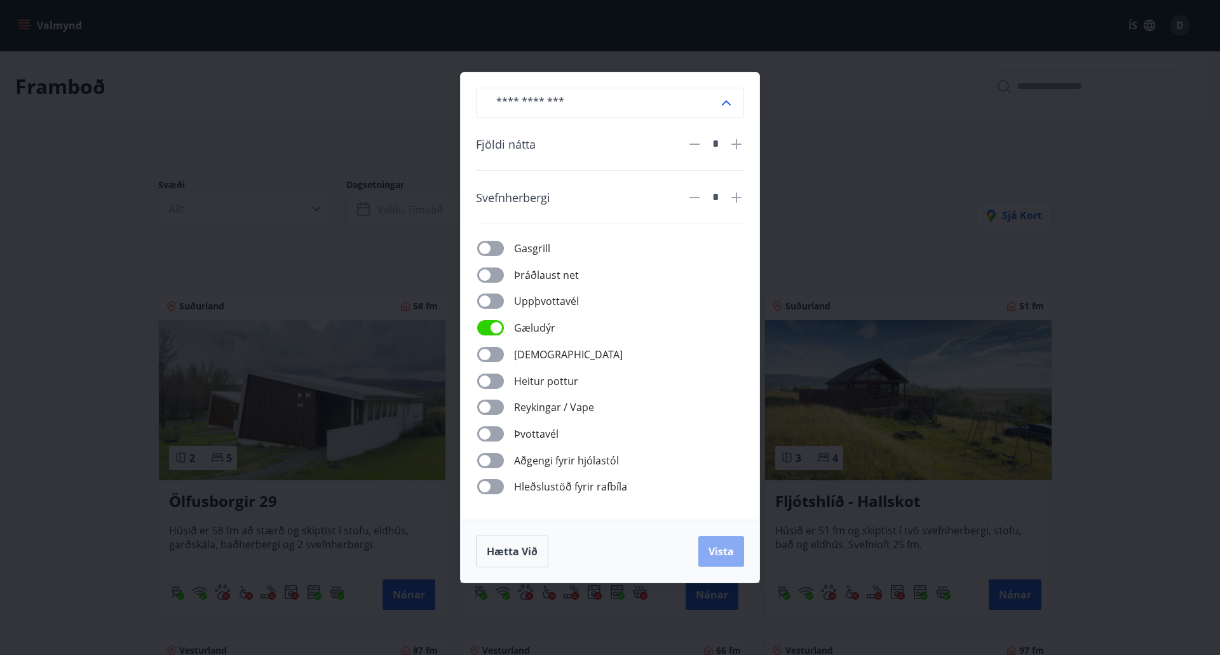
click at [709, 548] on span "Vista" at bounding box center [721, 552] width 25 height 14
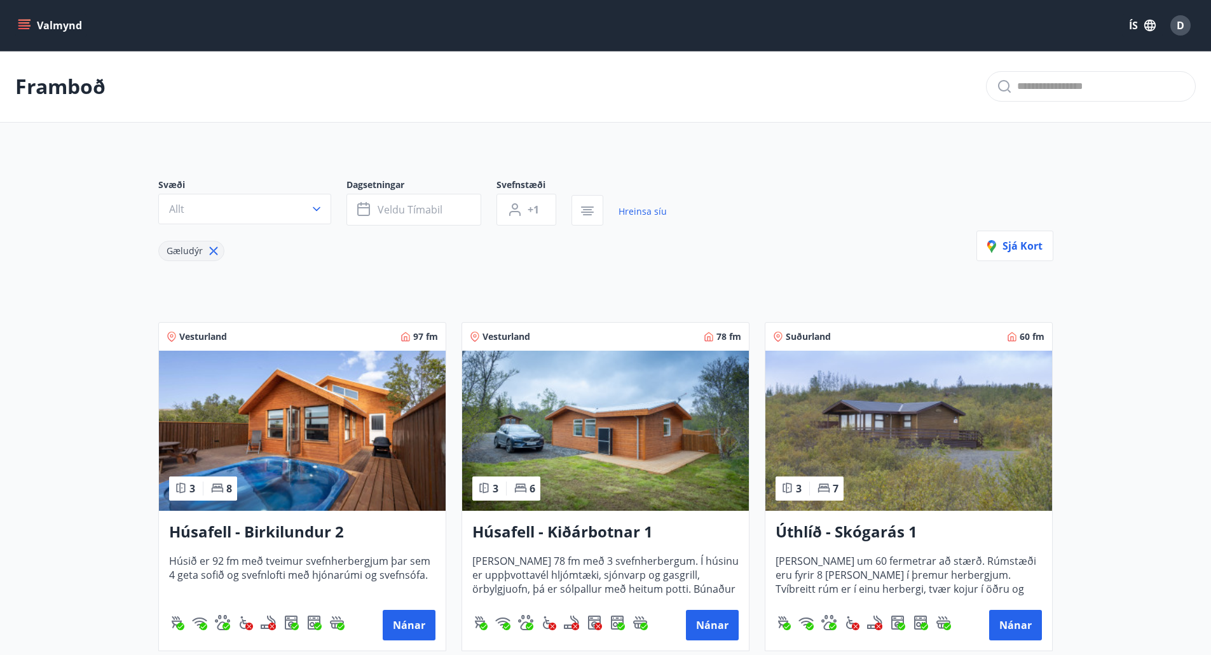
click at [632, 214] on link "Hreinsa síu" at bounding box center [642, 212] width 48 height 28
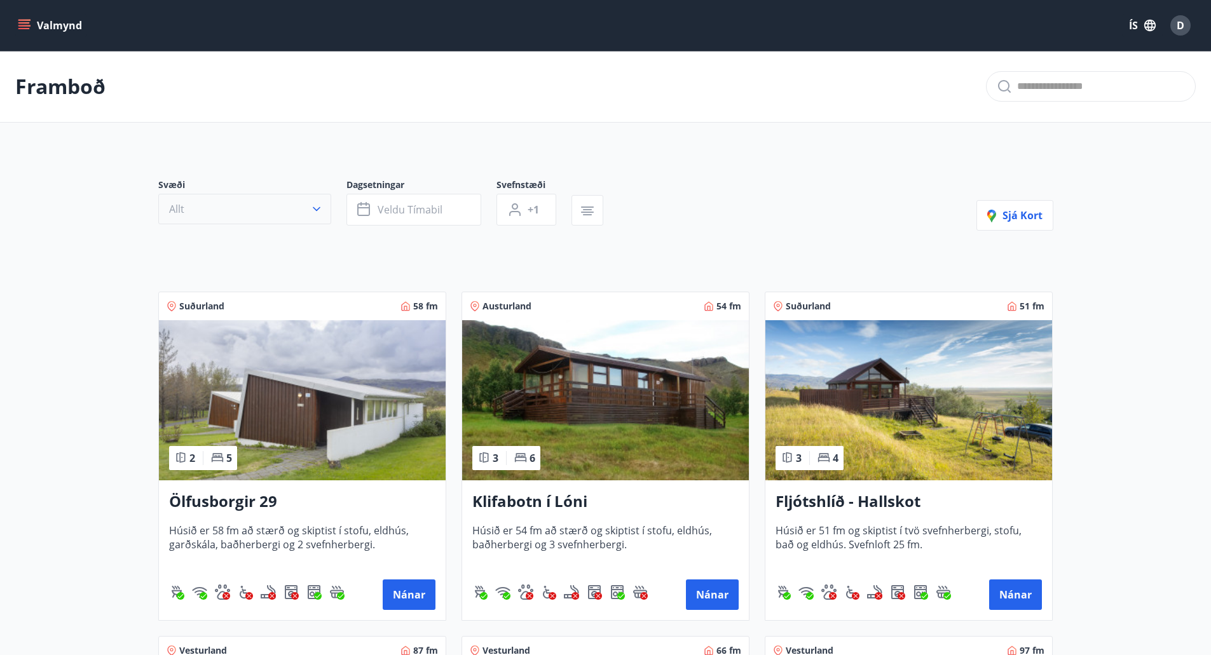
click at [311, 206] on icon "button" at bounding box center [316, 209] width 13 height 13
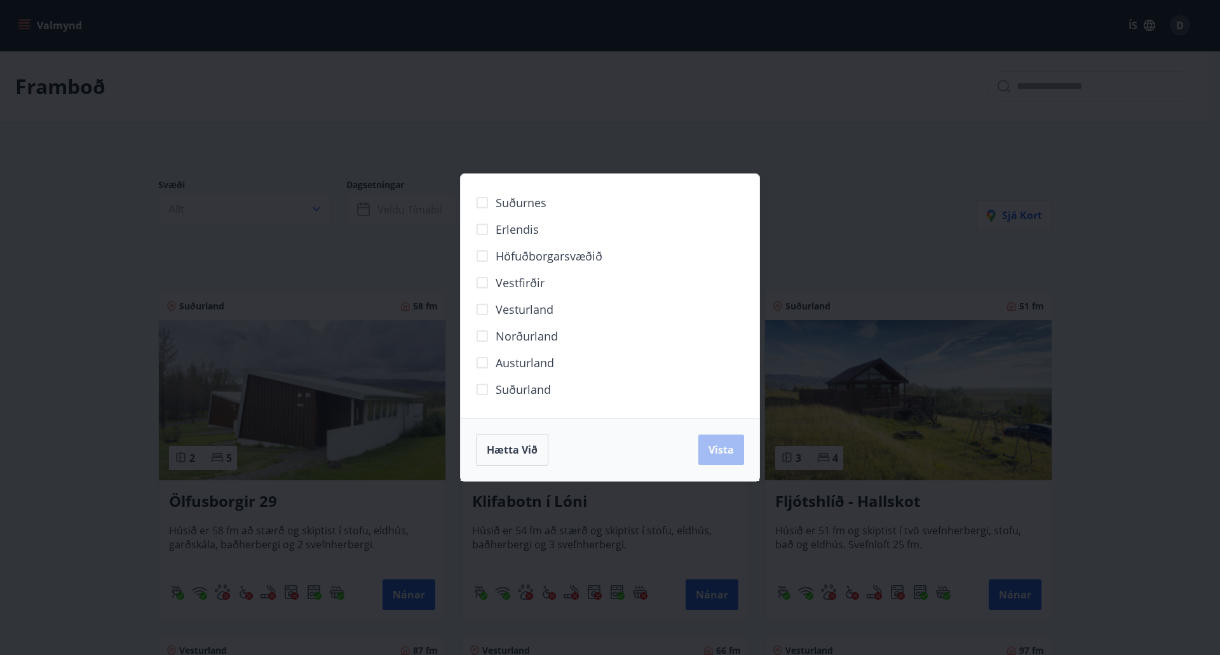
click at [998, 130] on div "Suðurnes Erlendis Höfuðborgarsvæðið [GEOGRAPHIC_DATA] [GEOGRAPHIC_DATA] [GEOGRA…" at bounding box center [610, 327] width 1220 height 655
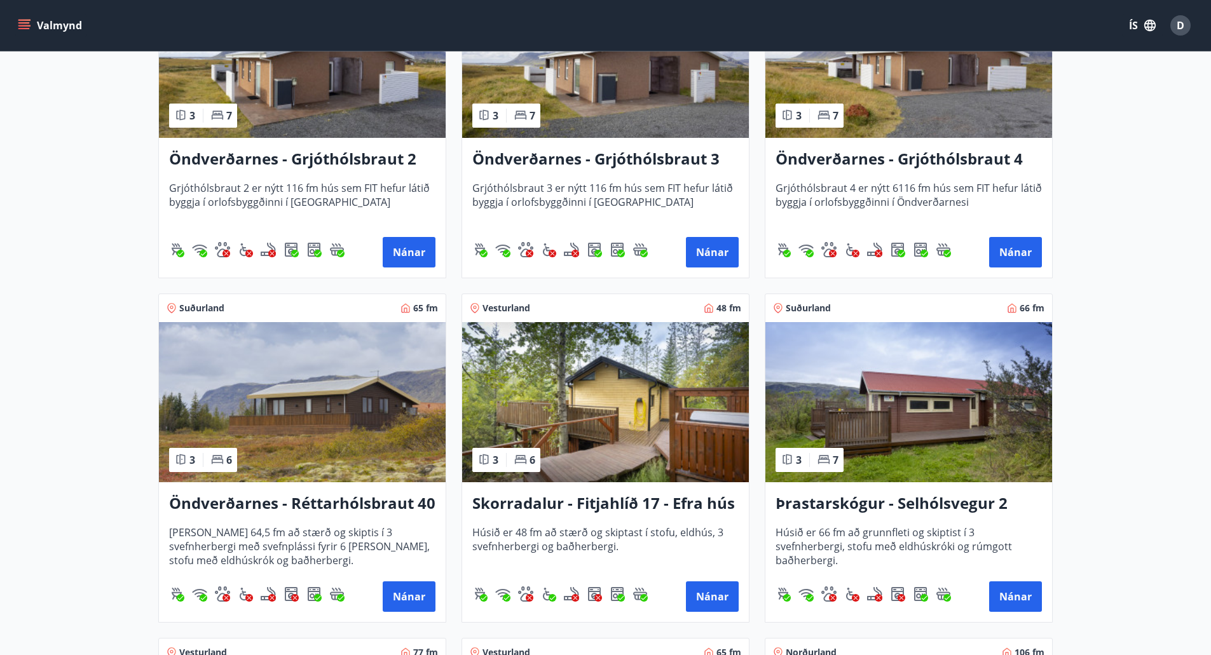
scroll to position [2478, 0]
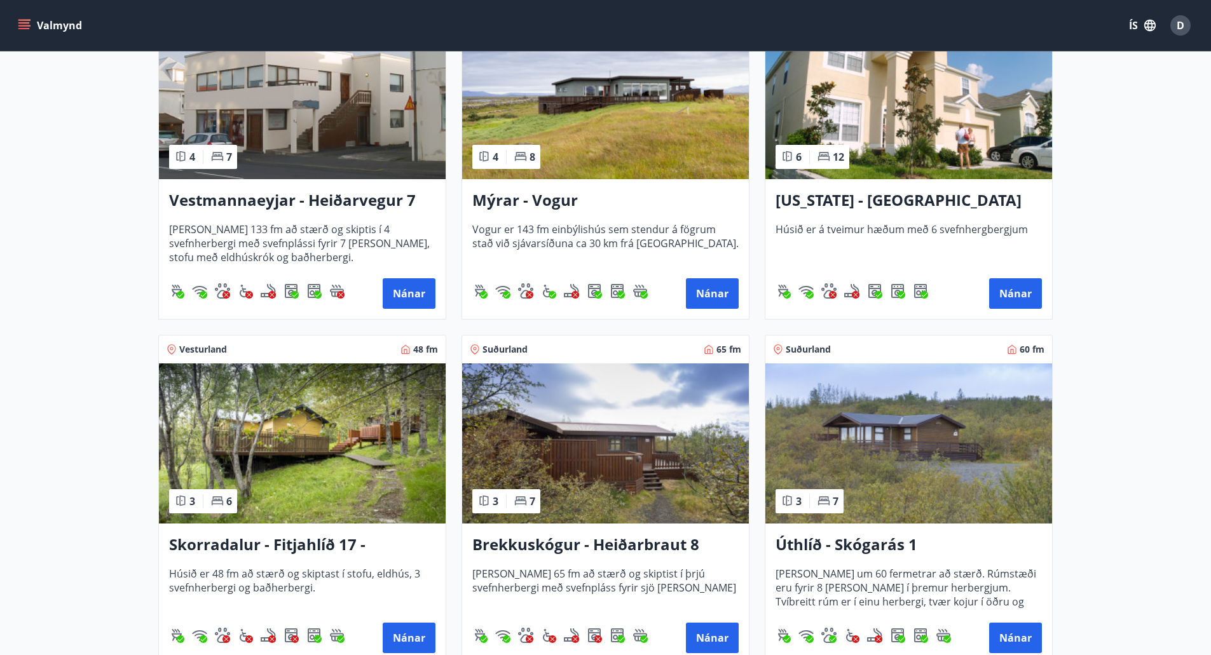
click at [332, 443] on img at bounding box center [302, 443] width 287 height 160
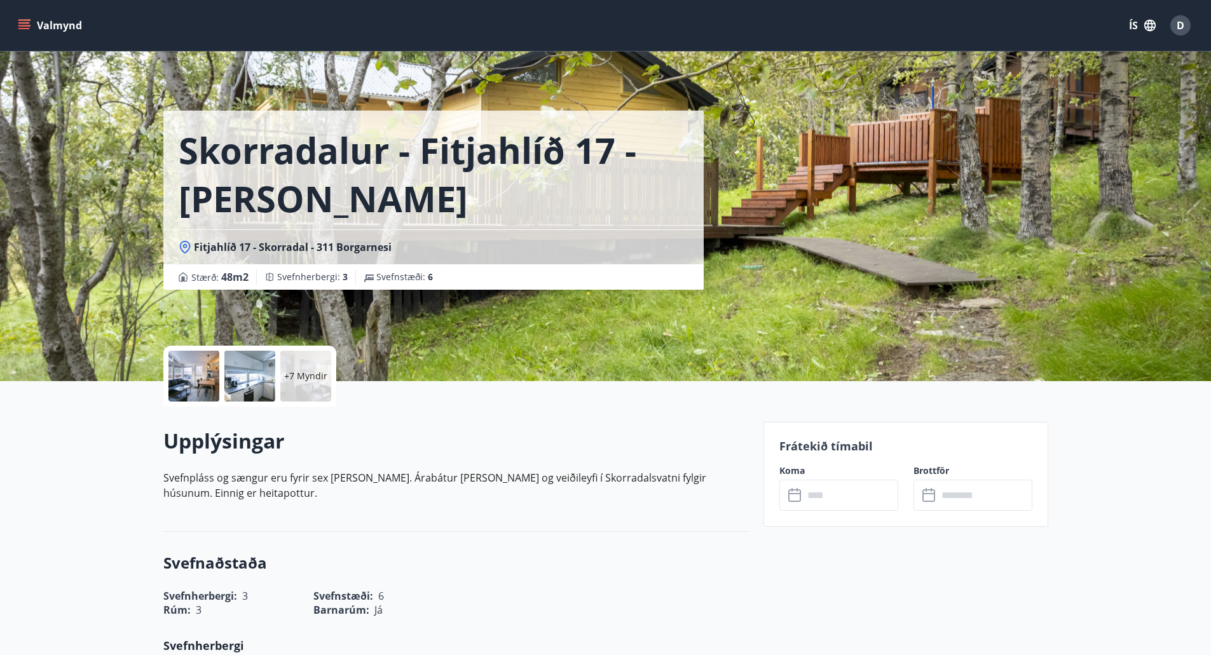
click at [822, 308] on div "Skorradalur - Fitjahlíð 17 - [PERSON_NAME] Fitjahlíð 17 - Skorradal - 311 Borga…" at bounding box center [605, 190] width 885 height 381
click at [290, 369] on div "+7 Myndir" at bounding box center [305, 376] width 51 height 51
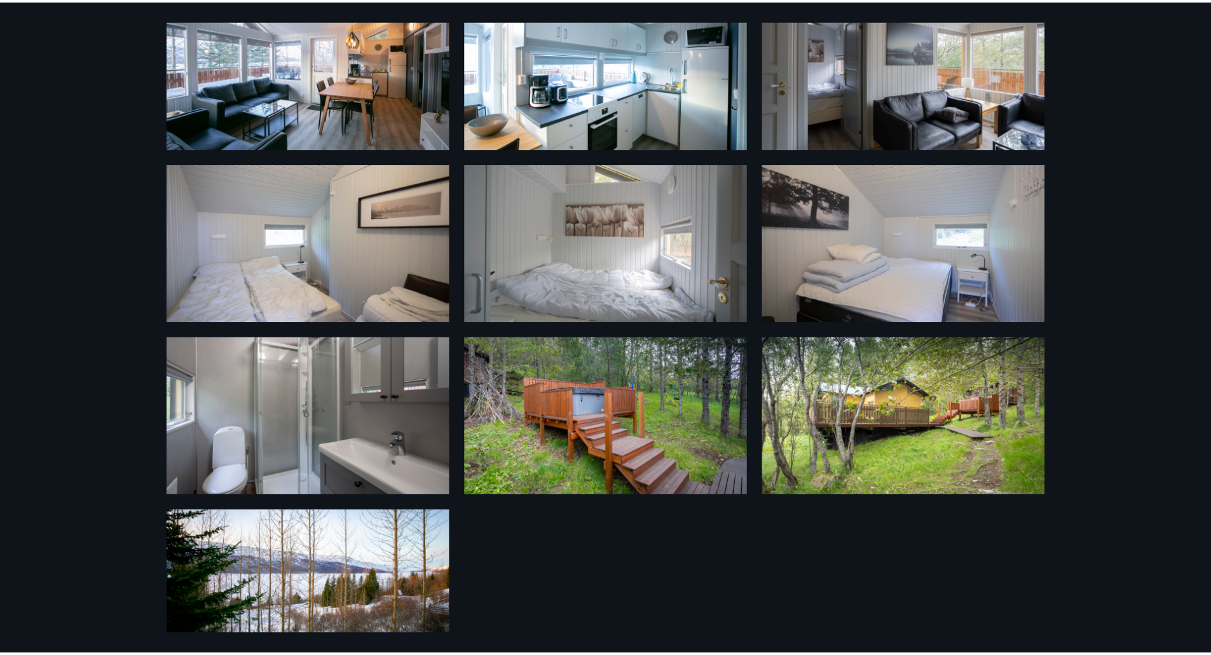
scroll to position [292, 0]
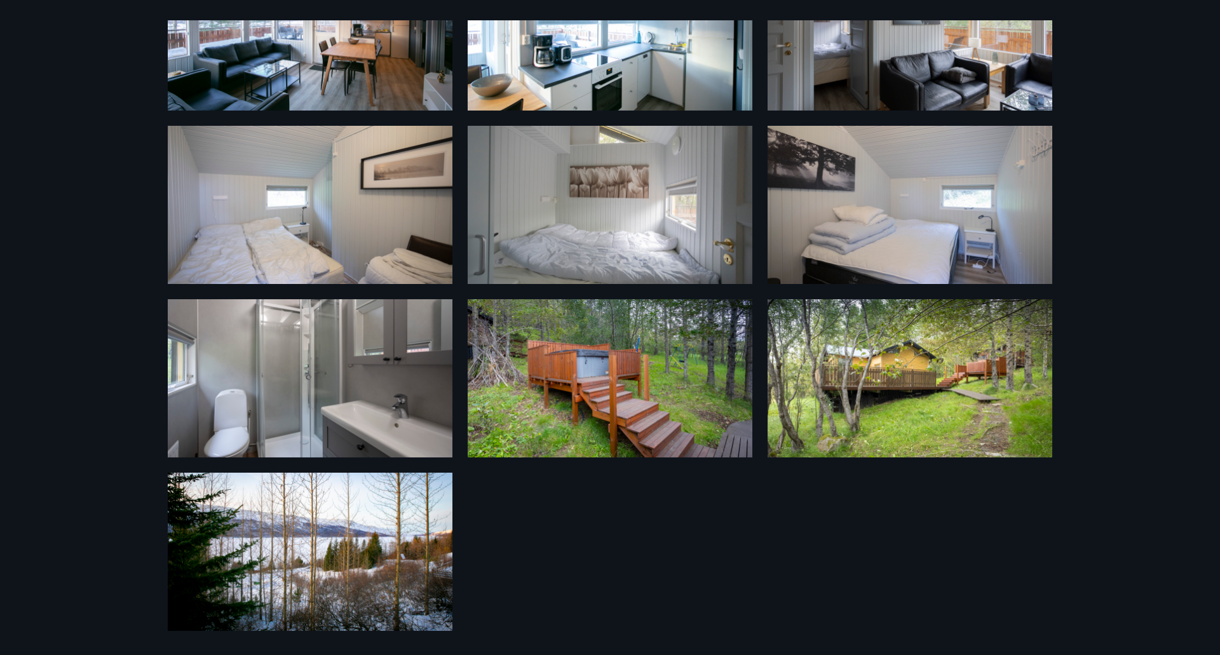
click at [372, 570] on img at bounding box center [310, 552] width 285 height 158
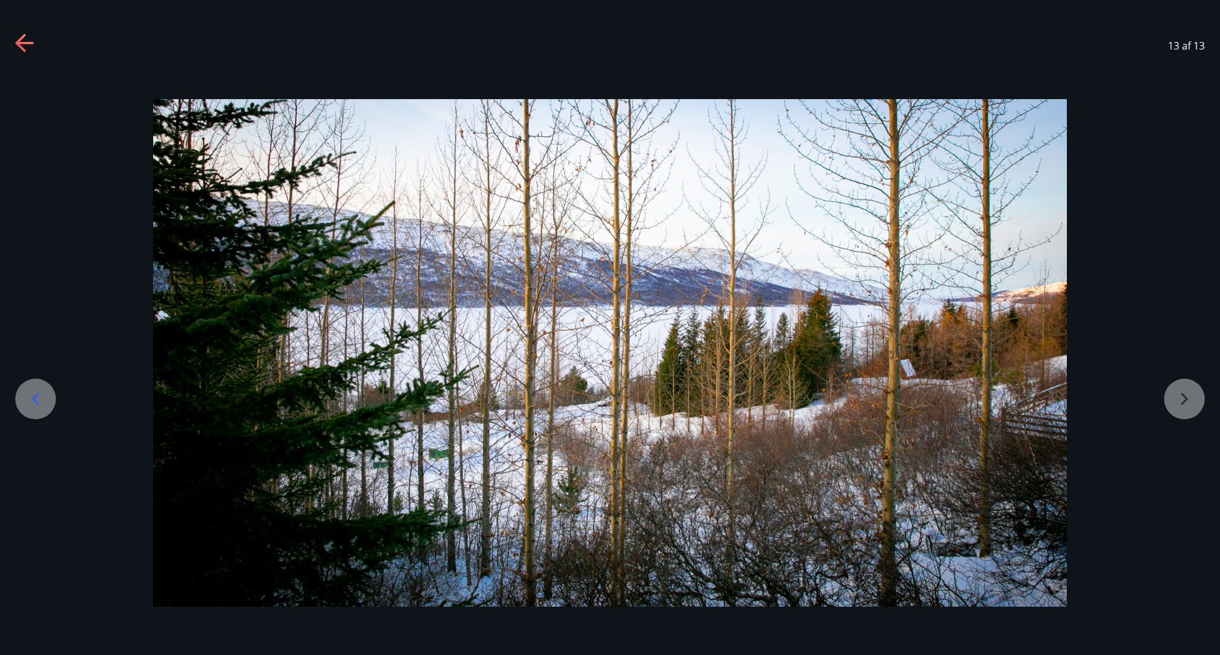
click at [1190, 388] on div at bounding box center [610, 353] width 1220 height 508
click at [1188, 397] on div at bounding box center [610, 353] width 1220 height 508
click at [1183, 402] on div at bounding box center [610, 353] width 1220 height 508
click at [27, 398] on icon at bounding box center [35, 399] width 20 height 20
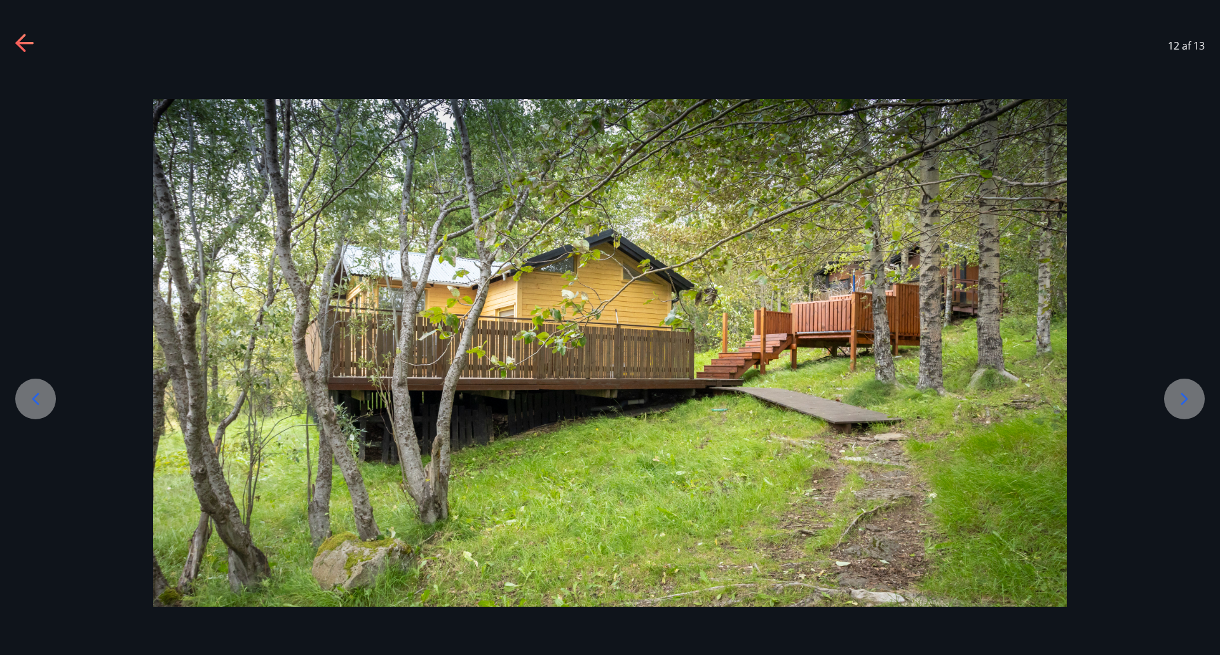
click at [30, 398] on icon at bounding box center [35, 399] width 20 height 20
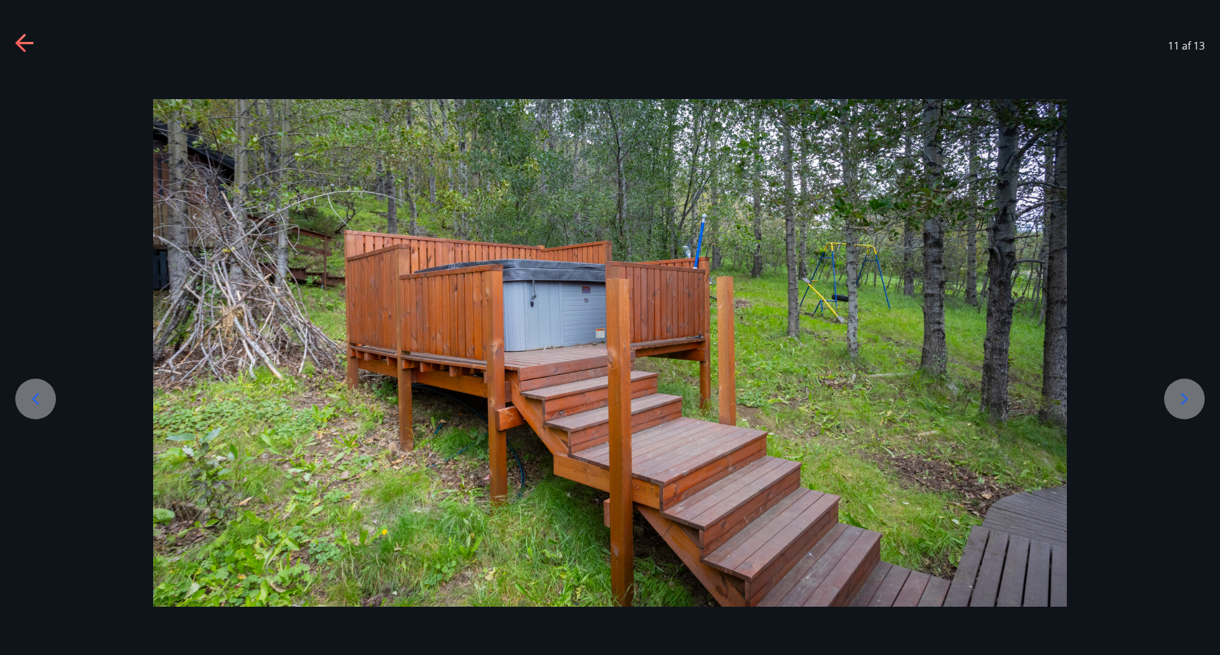
click at [28, 410] on div at bounding box center [35, 399] width 41 height 41
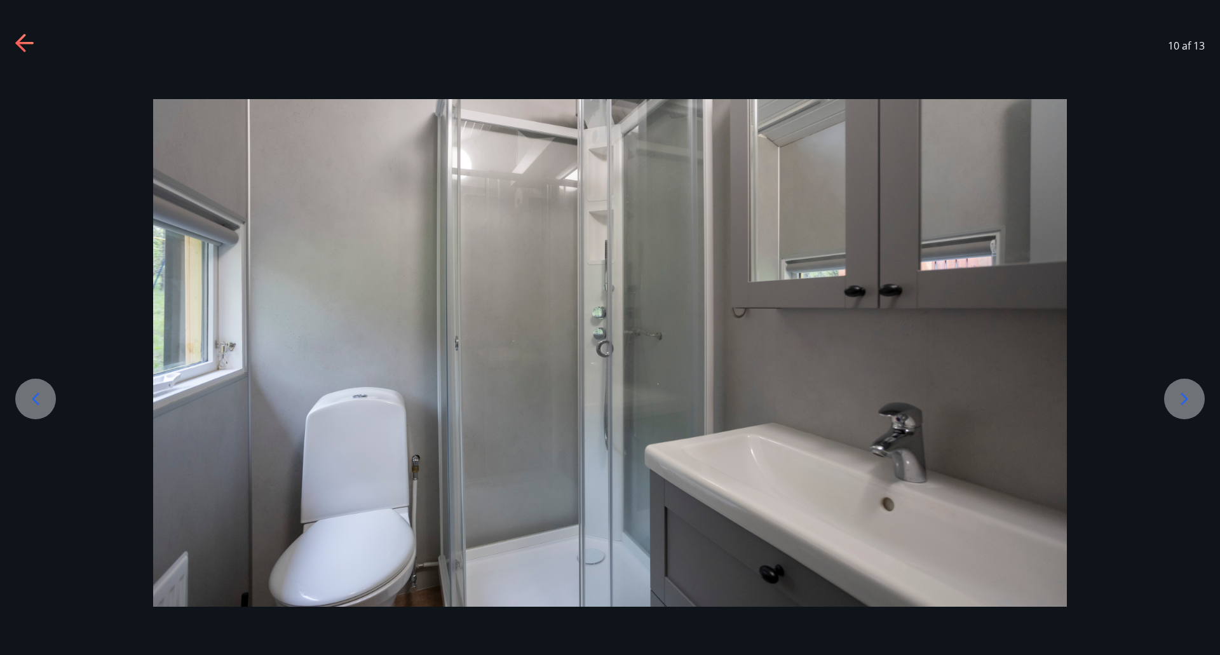
click at [35, 400] on icon at bounding box center [35, 399] width 20 height 20
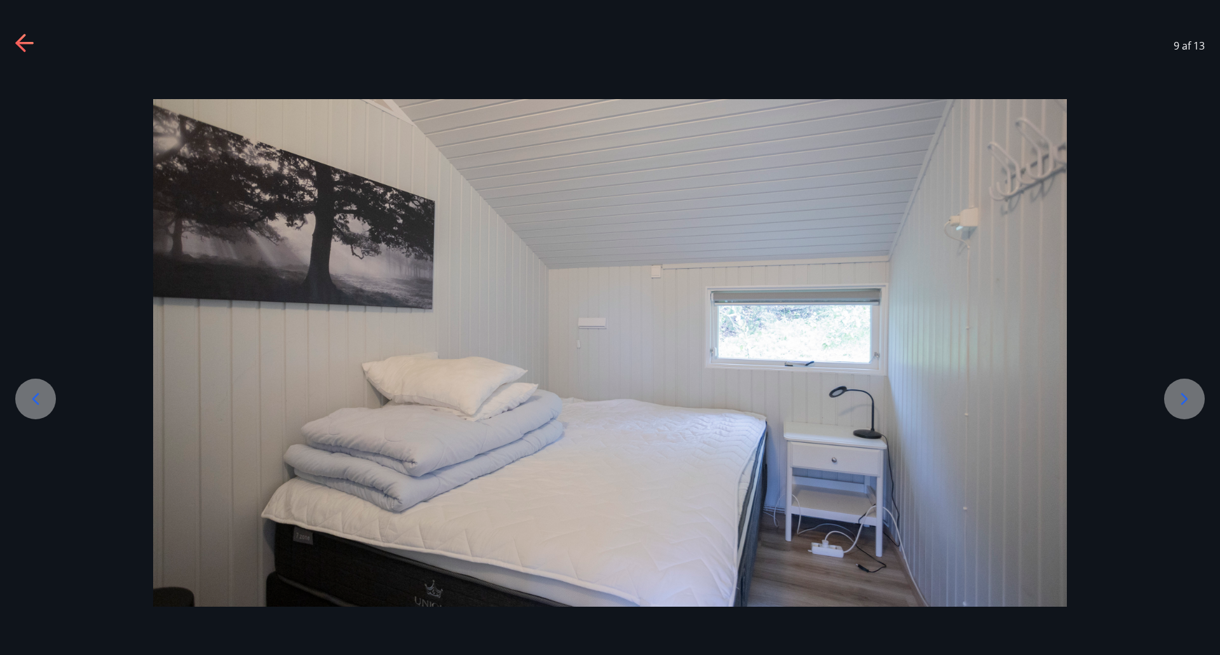
click at [37, 397] on icon at bounding box center [35, 399] width 20 height 20
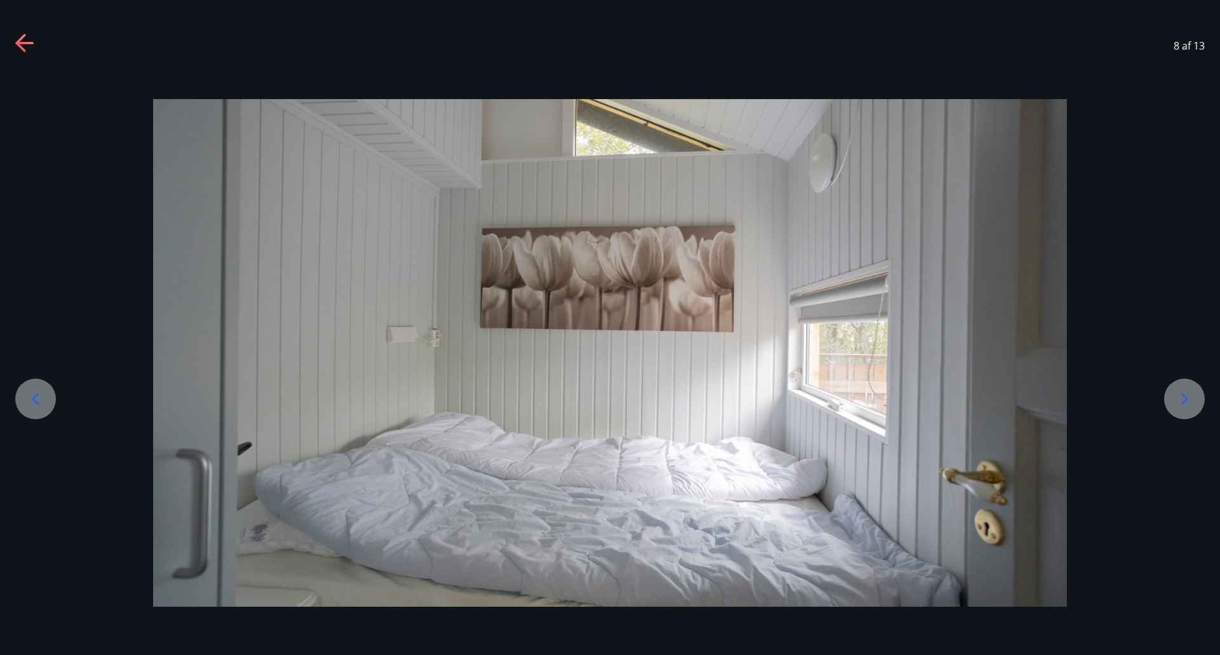
click at [46, 394] on div at bounding box center [35, 399] width 41 height 41
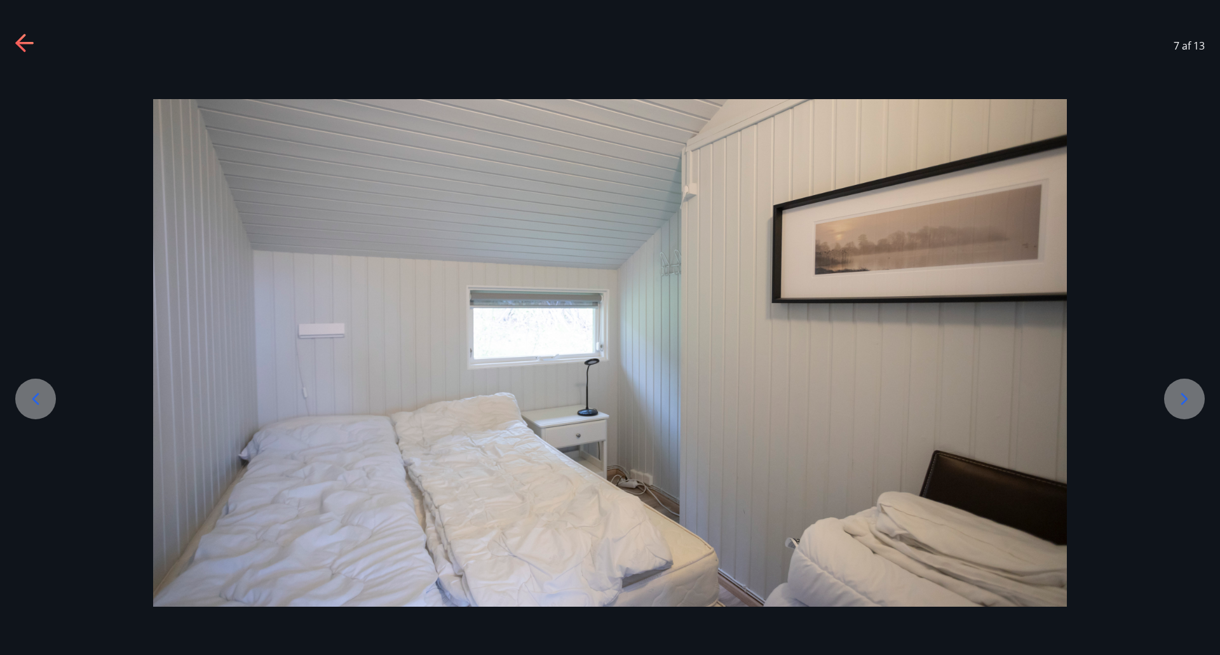
click at [46, 394] on div at bounding box center [35, 399] width 41 height 41
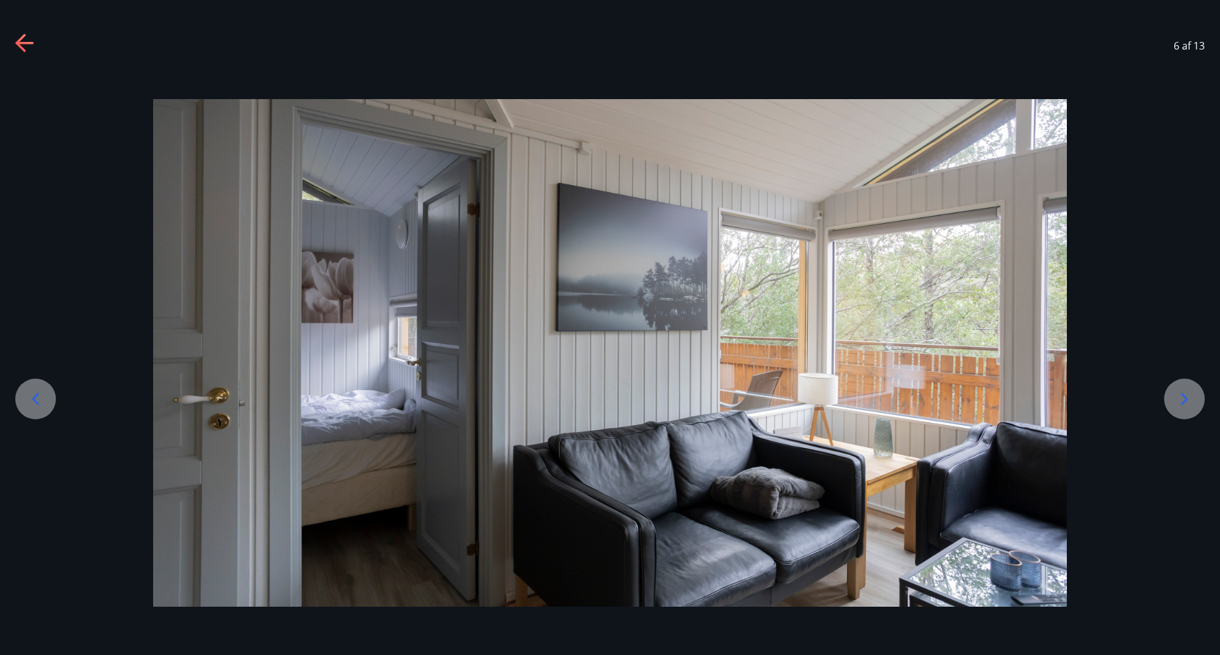
click at [46, 394] on div at bounding box center [35, 399] width 41 height 41
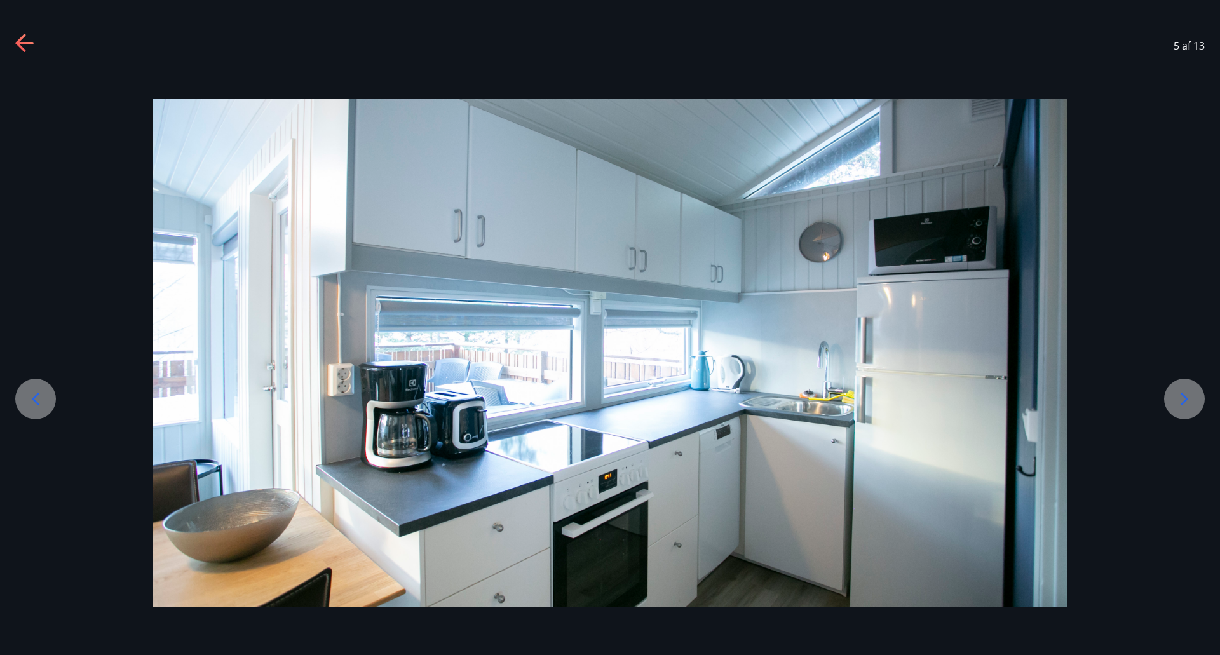
click at [46, 394] on div at bounding box center [35, 399] width 41 height 41
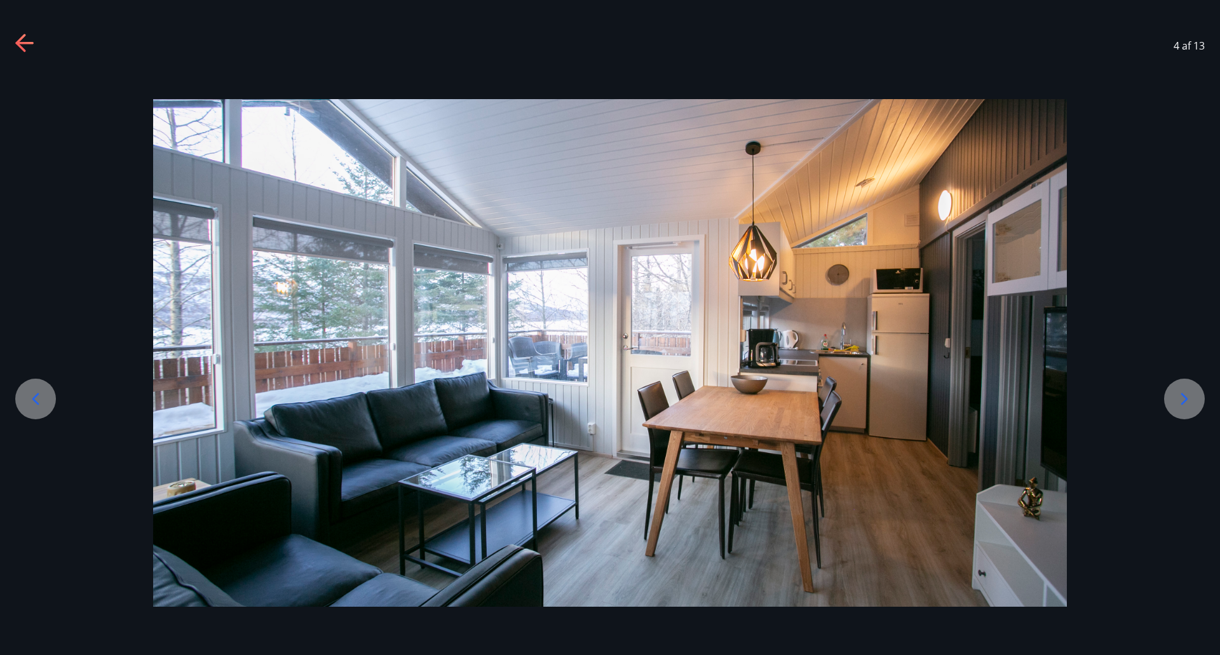
click at [48, 391] on div at bounding box center [35, 399] width 41 height 41
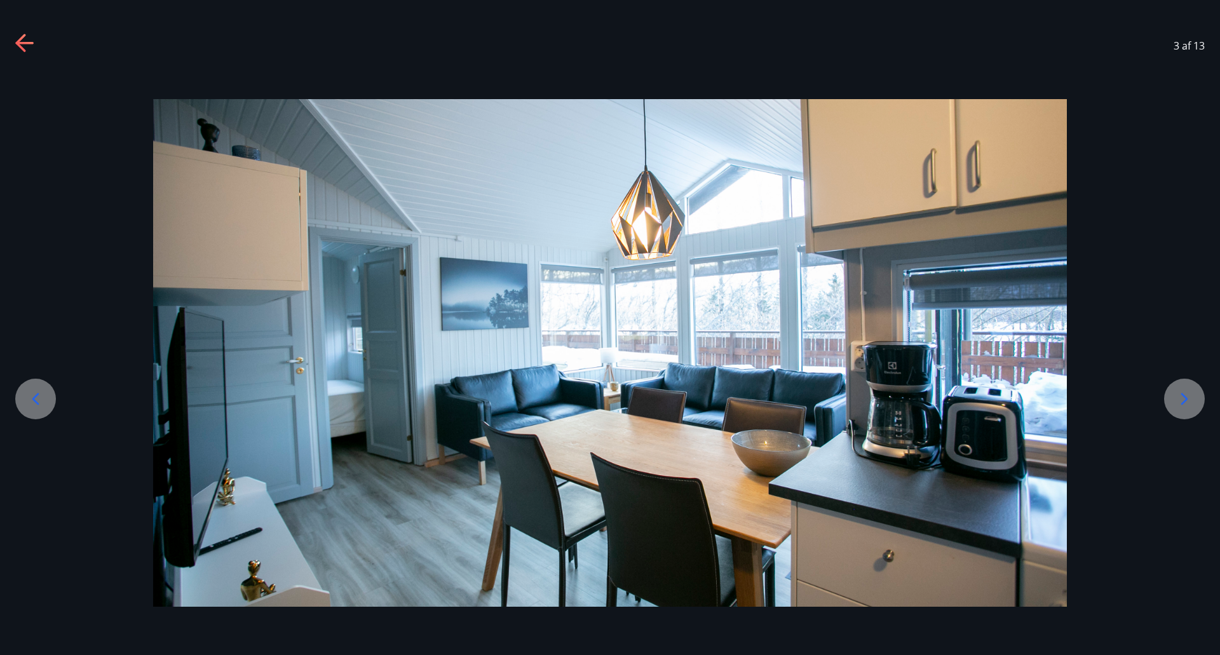
click at [48, 391] on div at bounding box center [35, 399] width 41 height 41
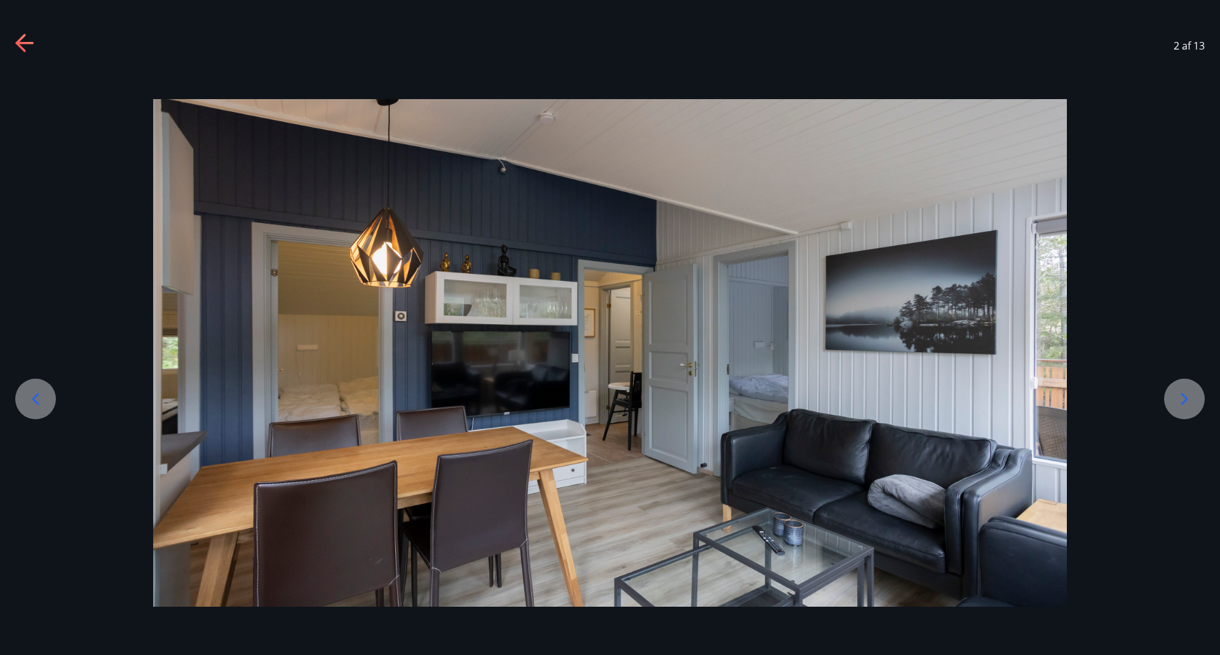
click at [48, 391] on div at bounding box center [35, 399] width 41 height 41
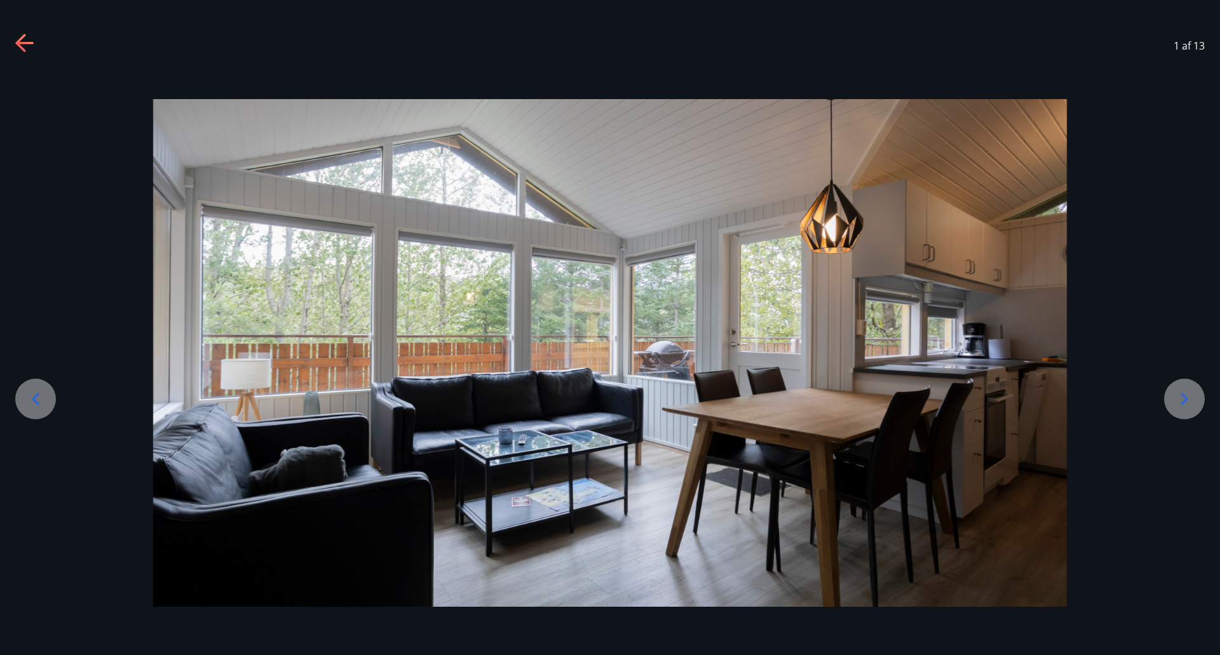
click at [48, 391] on div at bounding box center [35, 399] width 41 height 41
click at [22, 52] on icon at bounding box center [25, 44] width 20 height 20
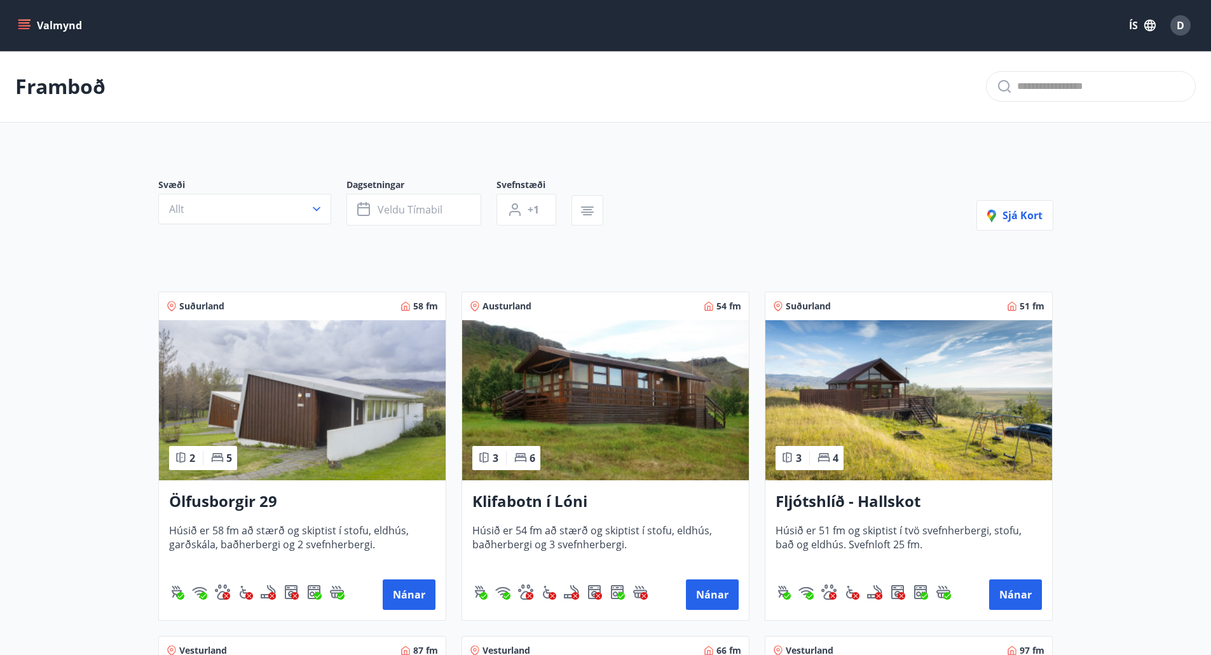
click at [23, 29] on icon "menu" at bounding box center [23, 28] width 11 height 1
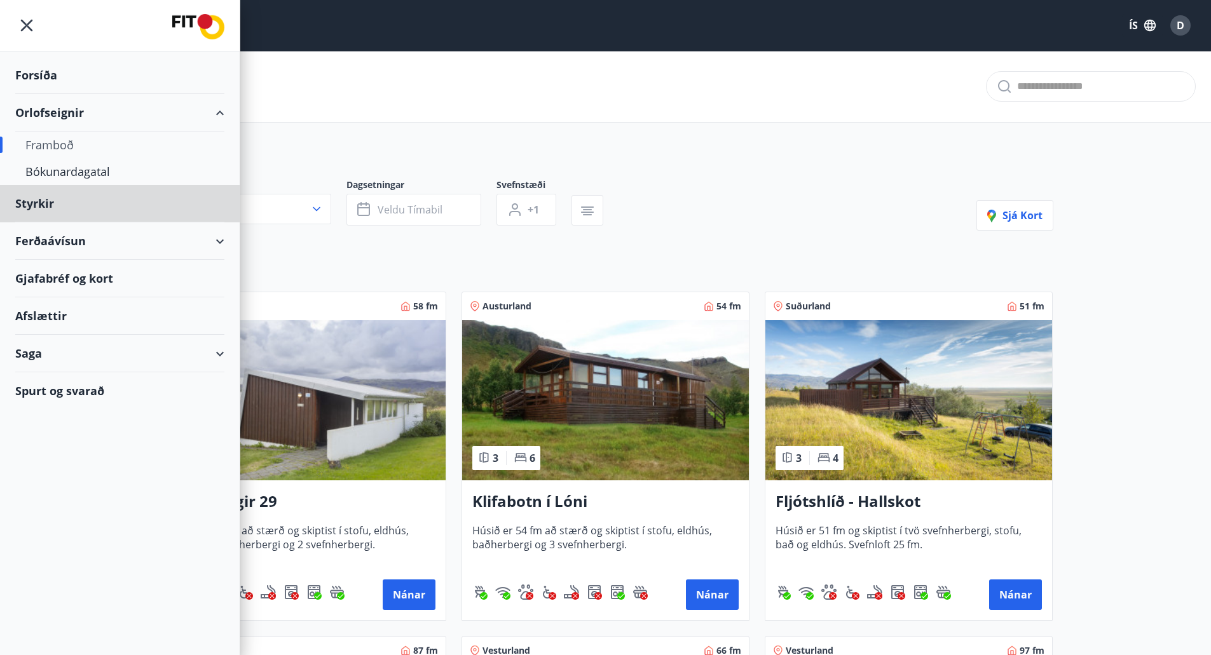
click at [39, 71] on div "Forsíða" at bounding box center [119, 75] width 209 height 37
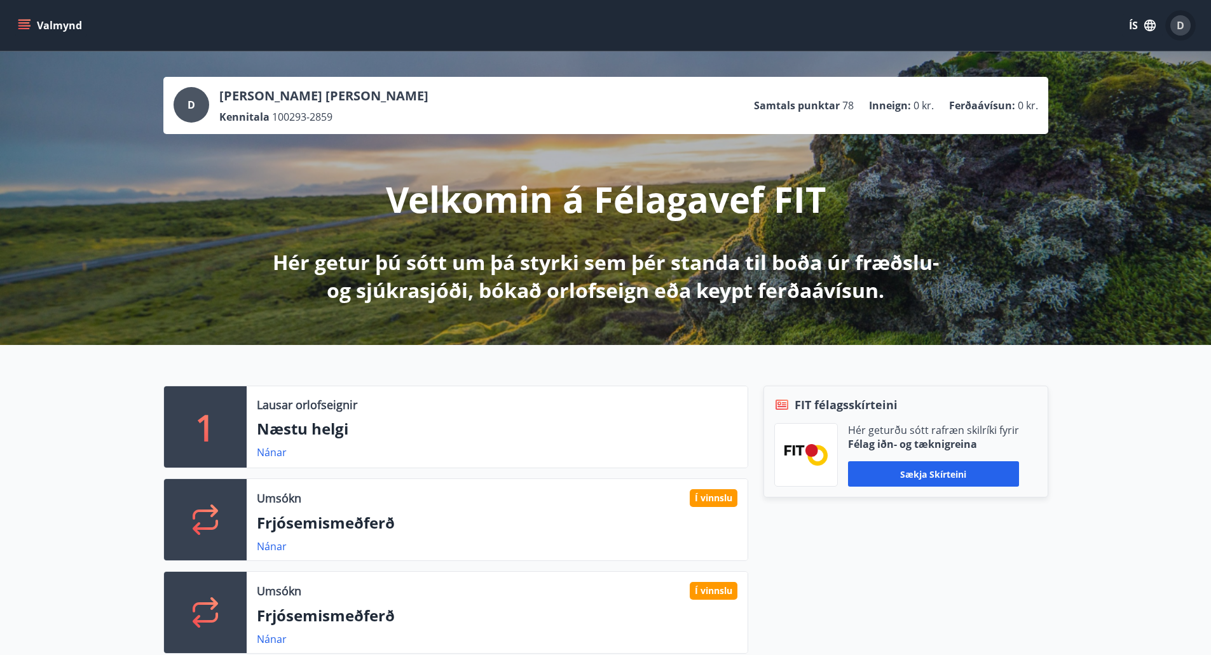
click at [1186, 26] on div "D" at bounding box center [1180, 25] width 20 height 20
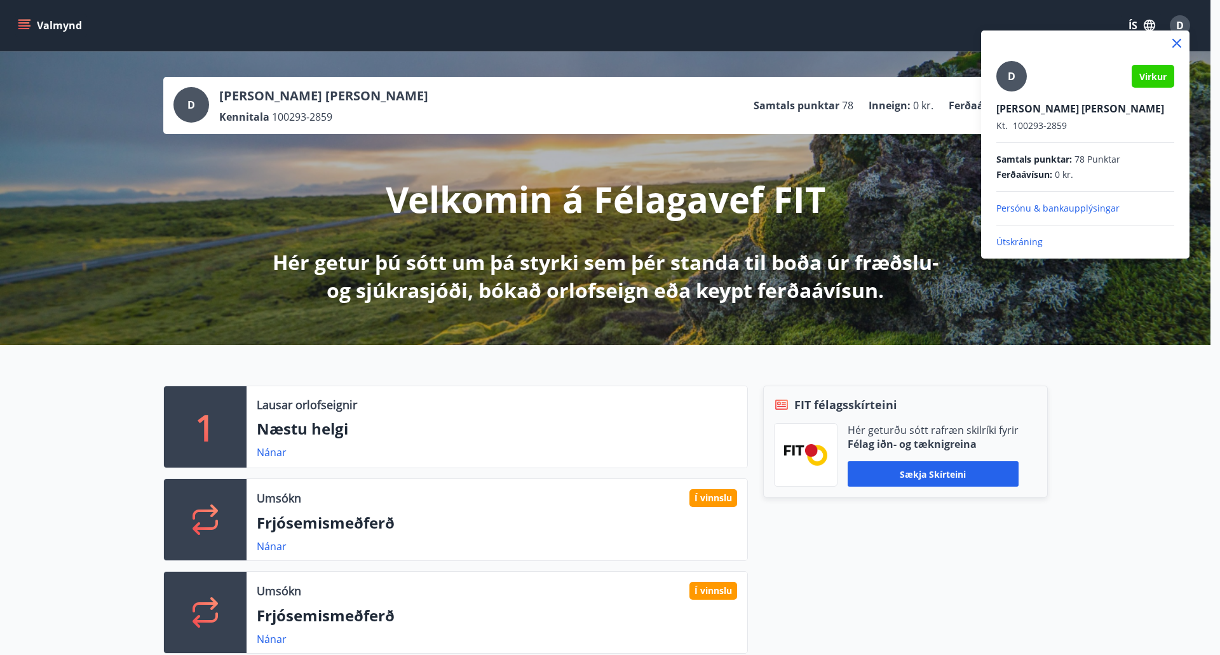
click at [1022, 241] on p "Útskráning" at bounding box center [1085, 242] width 178 height 13
